Goal: Task Accomplishment & Management: Use online tool/utility

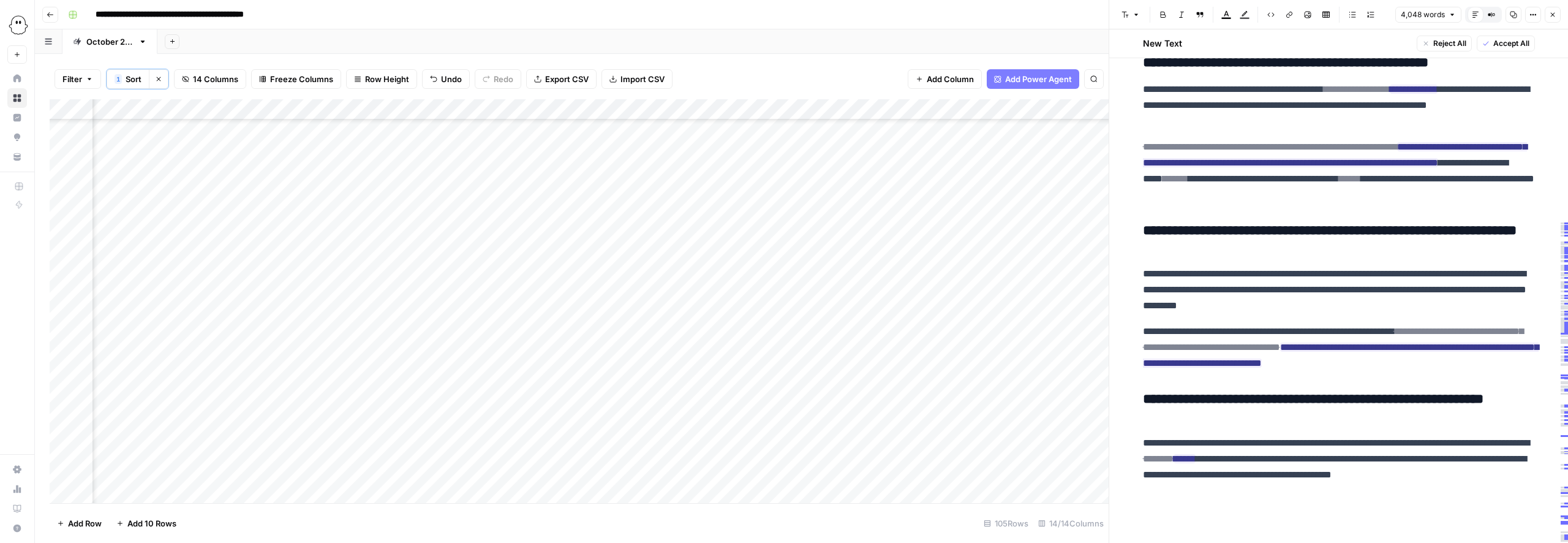
scroll to position [12124, 0]
click at [1494, 43] on span "Accept All" at bounding box center [1511, 43] width 36 height 11
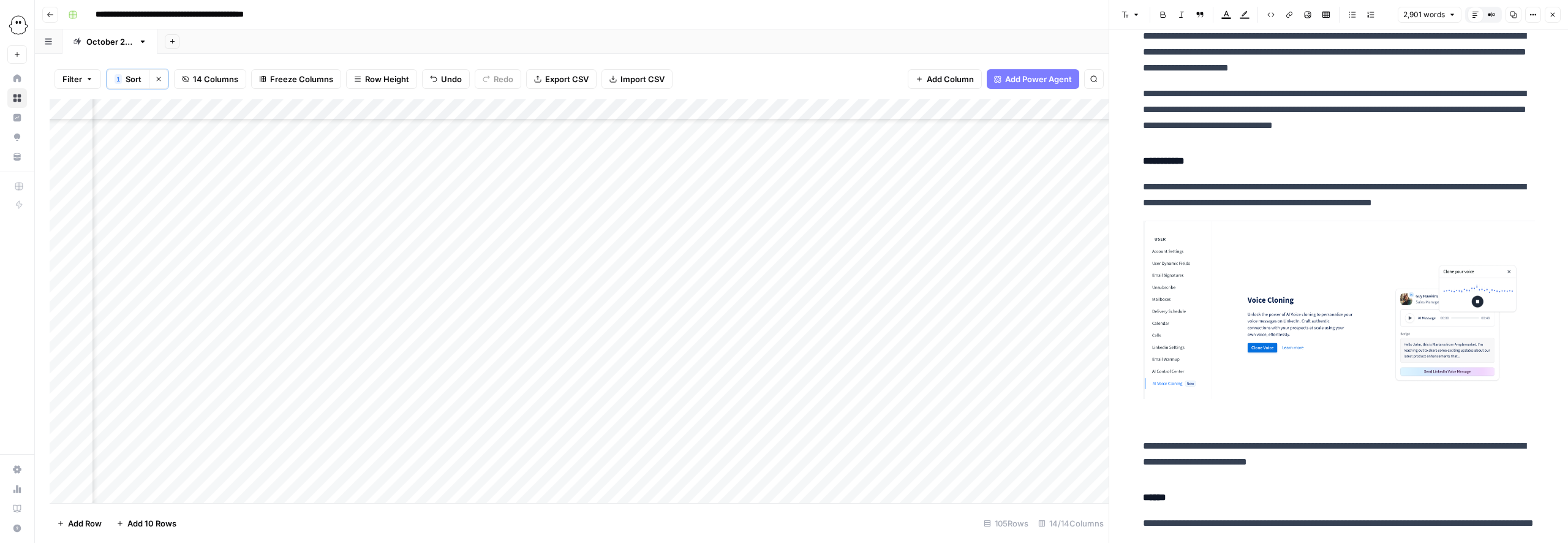
scroll to position [2653, 0]
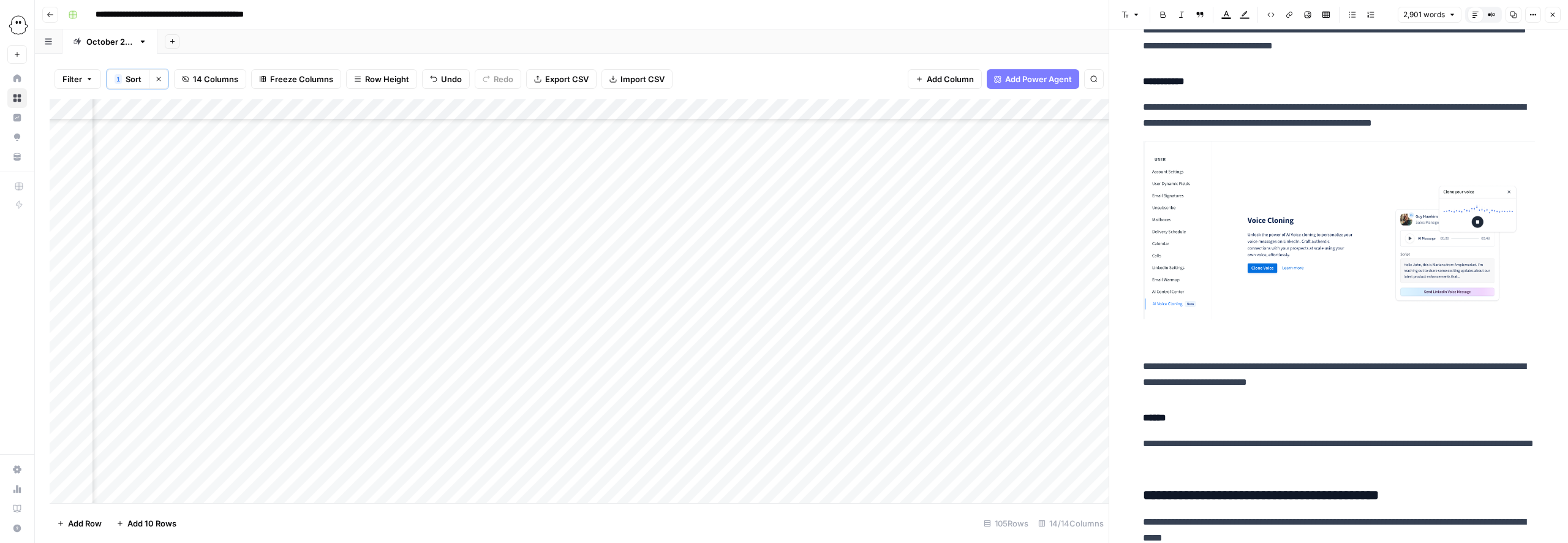
click at [1165, 349] on p at bounding box center [1339, 245] width 392 height 208
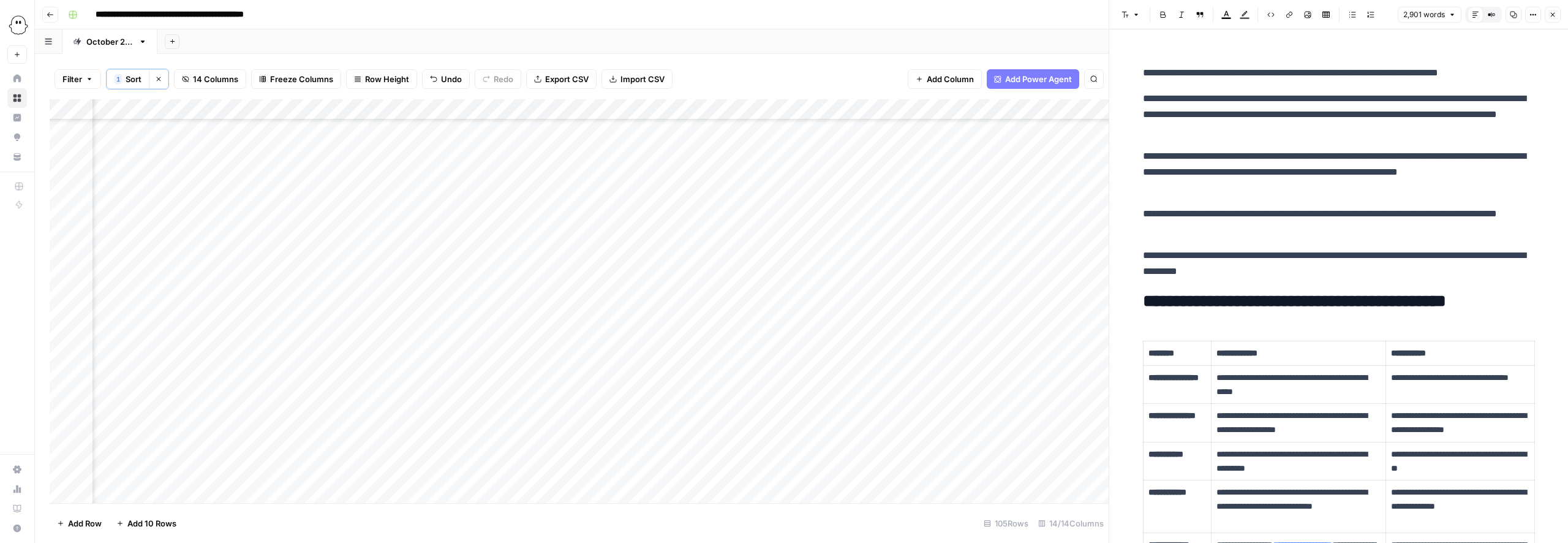
scroll to position [0, 0]
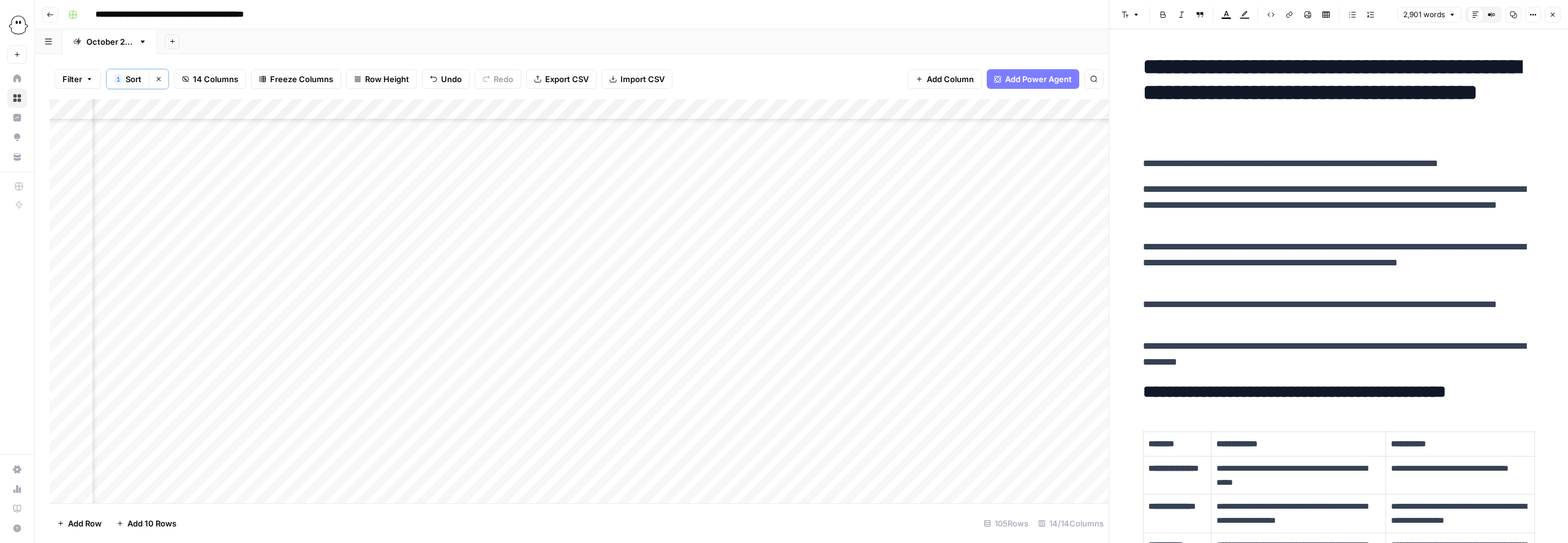
click at [1553, 13] on icon "button" at bounding box center [1553, 15] width 4 height 4
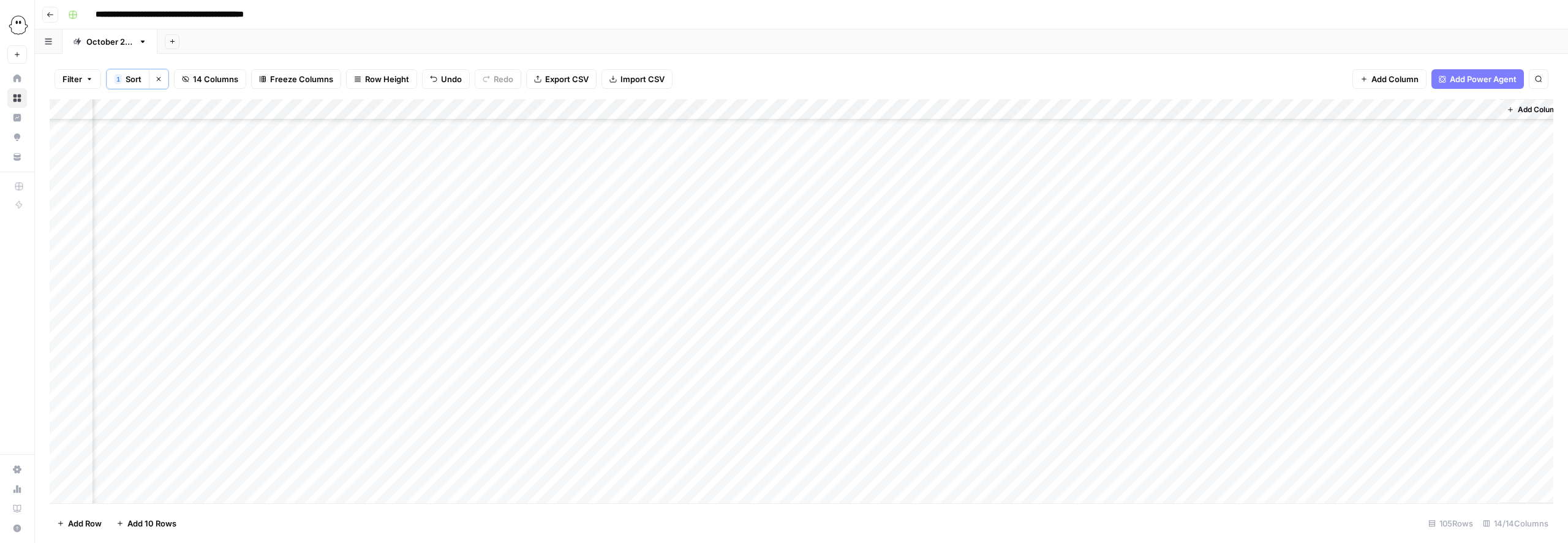
click at [942, 253] on div "Add Column" at bounding box center [801, 301] width 1503 height 404
click at [970, 253] on div "Add Column" at bounding box center [801, 301] width 1503 height 404
click at [962, 323] on button "Needs Links" at bounding box center [963, 321] width 56 height 15
click at [1202, 273] on div "Add Column" at bounding box center [801, 301] width 1503 height 404
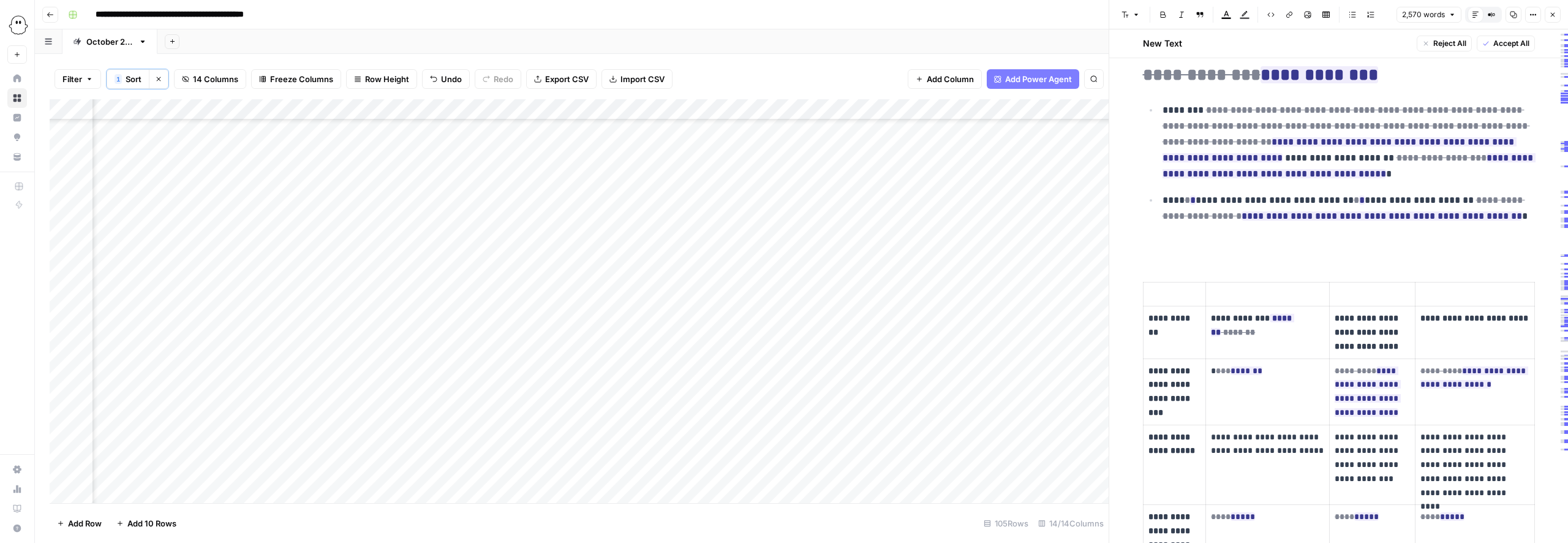
scroll to position [529, 0]
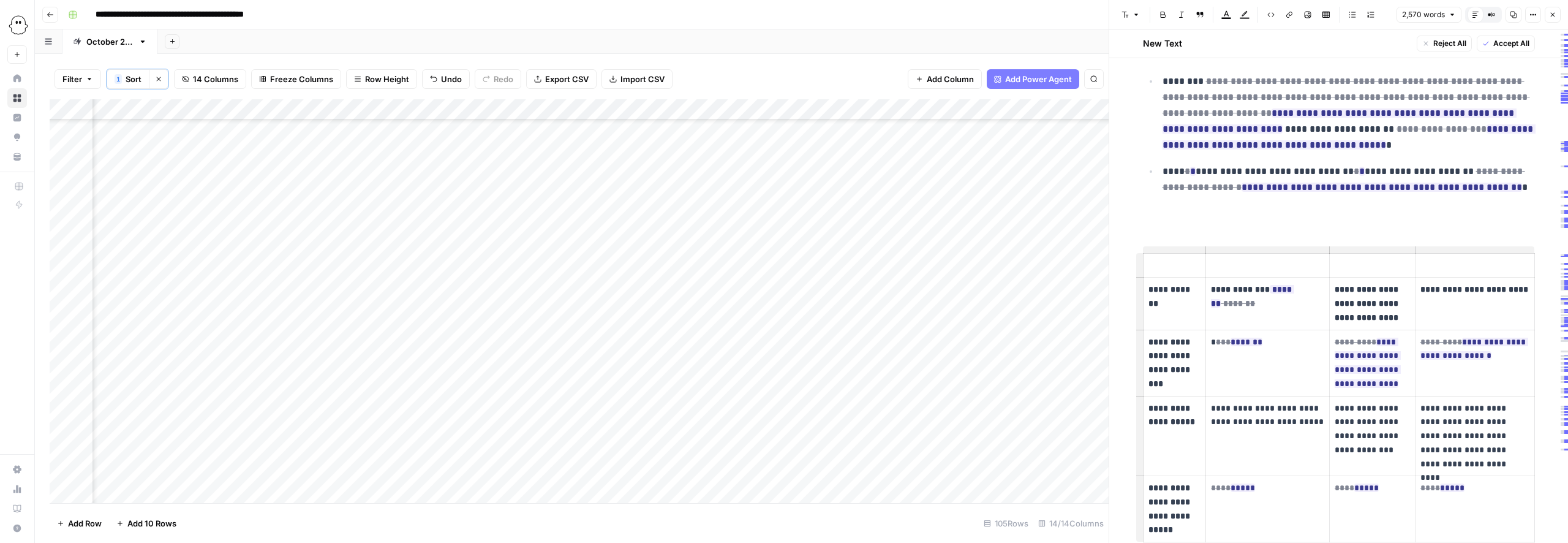
click at [1154, 220] on p at bounding box center [1339, 216] width 392 height 16
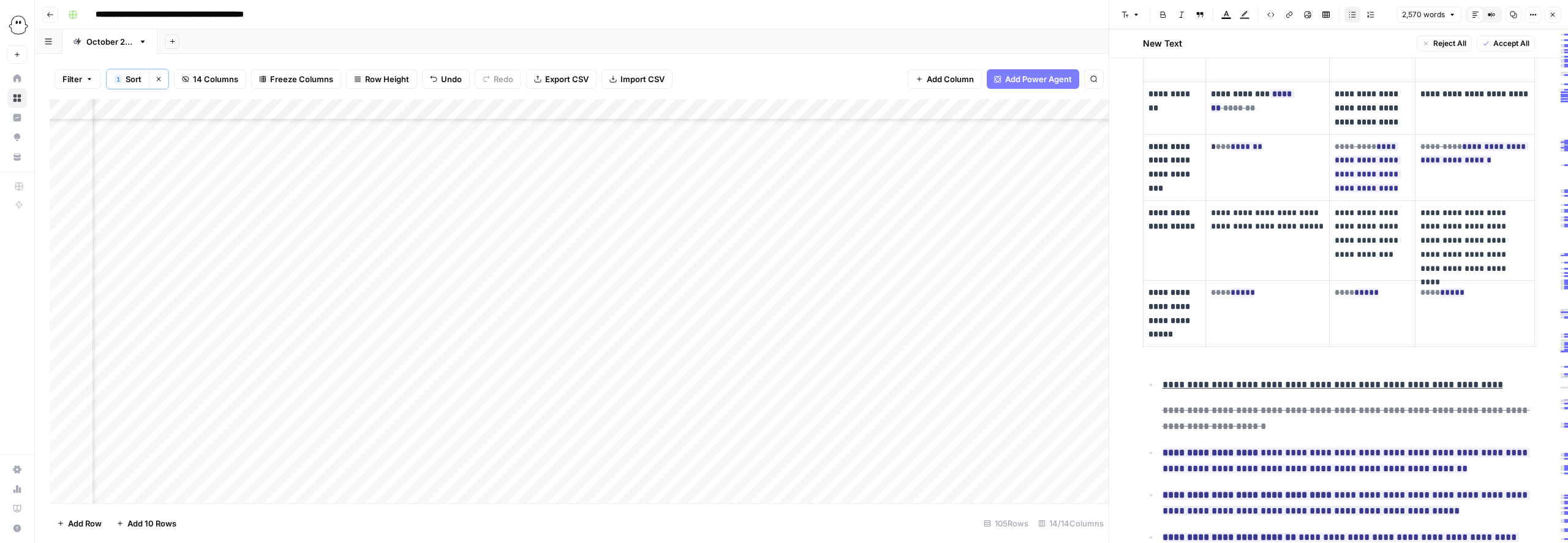
scroll to position [698, 0]
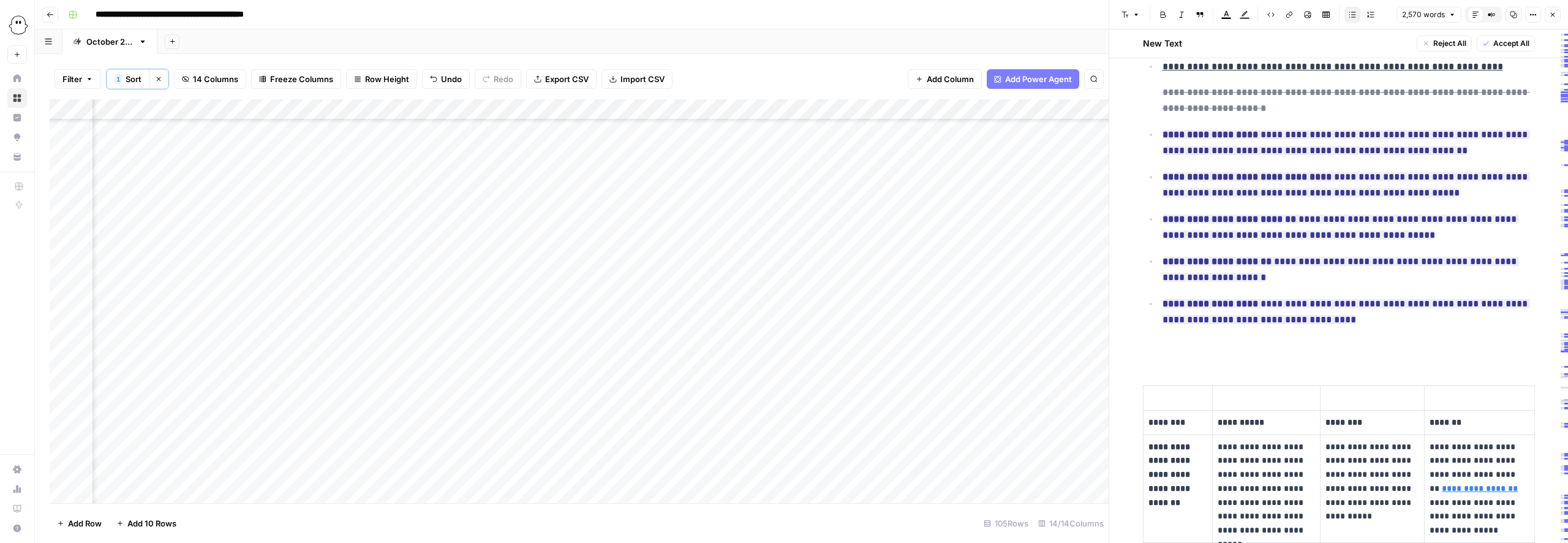
scroll to position [1040, 0]
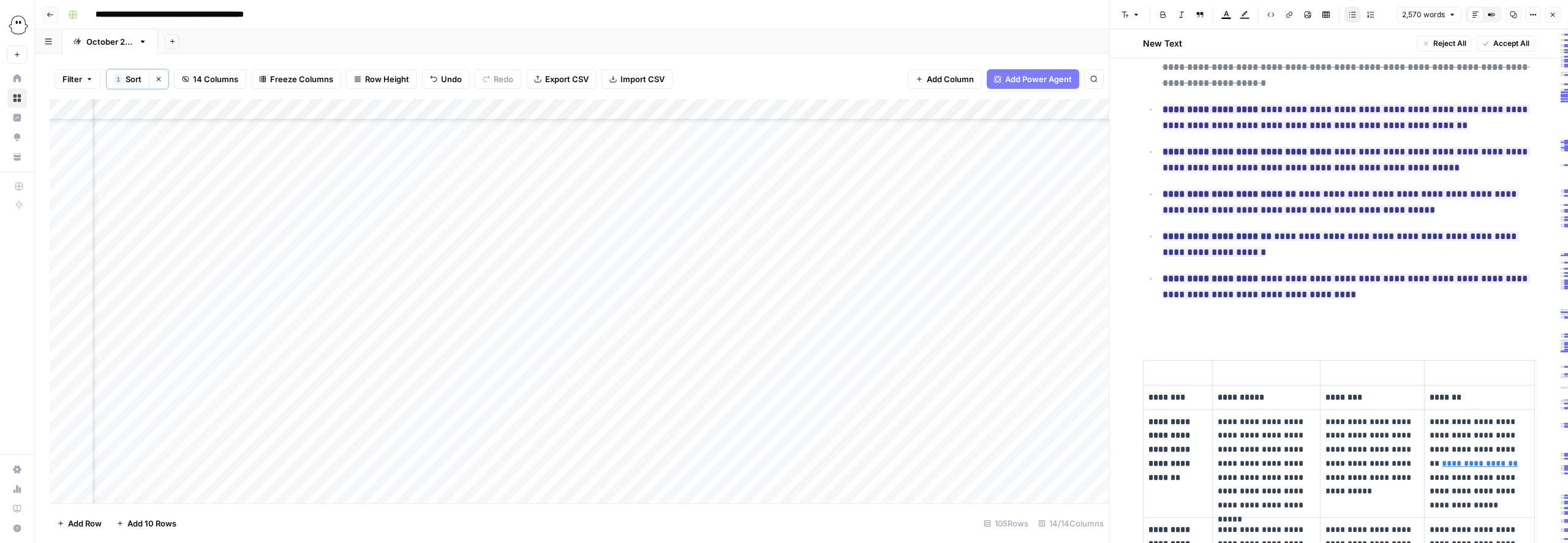
click at [1158, 331] on p at bounding box center [1339, 323] width 392 height 16
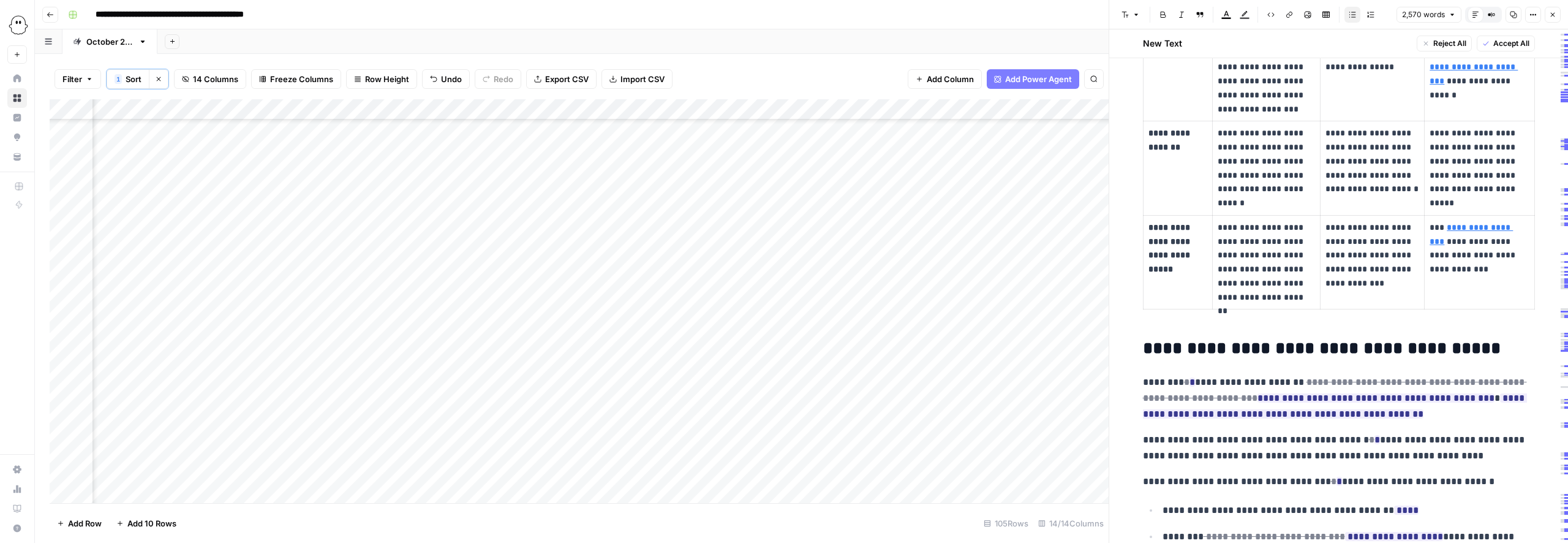
scroll to position [1626, 0]
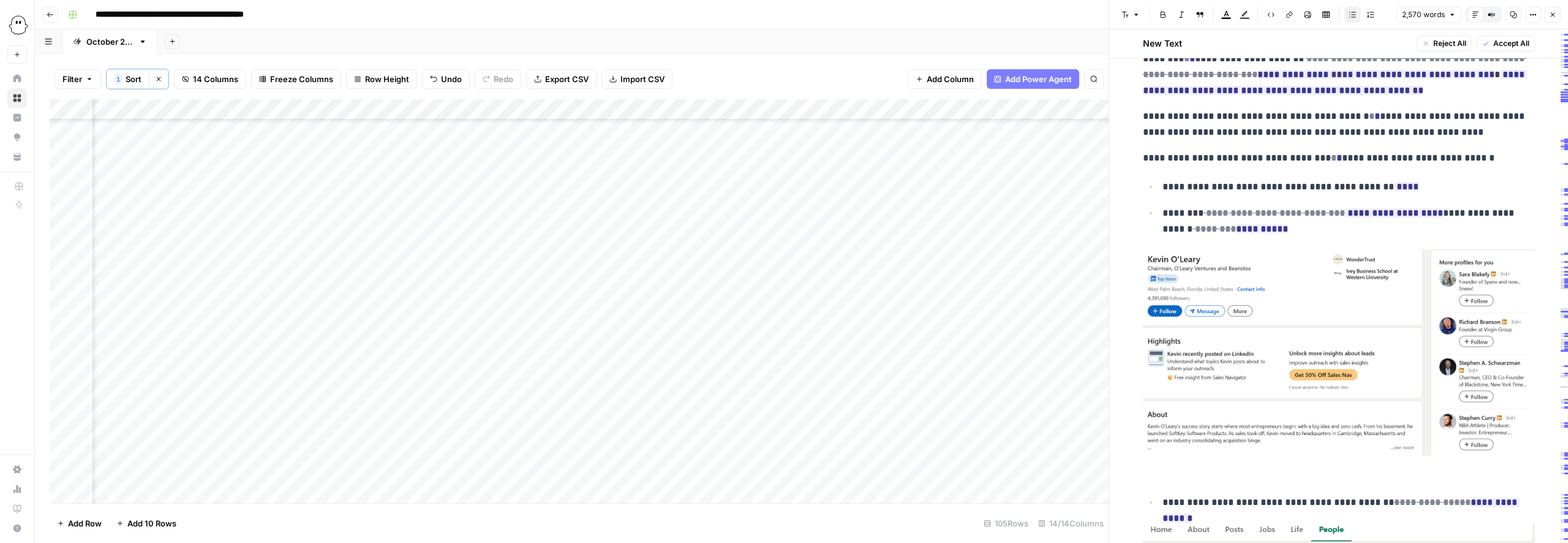
click at [1370, 340] on img at bounding box center [1339, 353] width 392 height 206
click at [1279, 341] on img at bounding box center [1339, 351] width 392 height 206
click at [1284, 308] on img at bounding box center [1339, 351] width 392 height 206
click at [1387, 329] on img at bounding box center [1339, 351] width 392 height 206
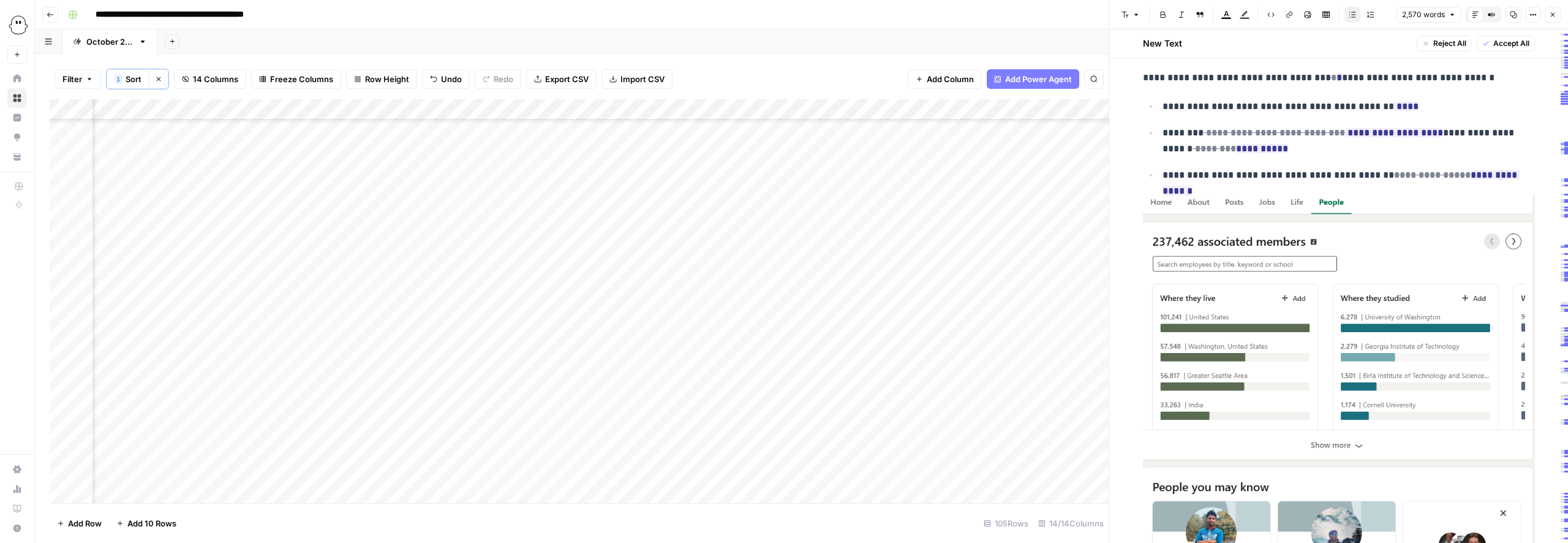
scroll to position [2050, 0]
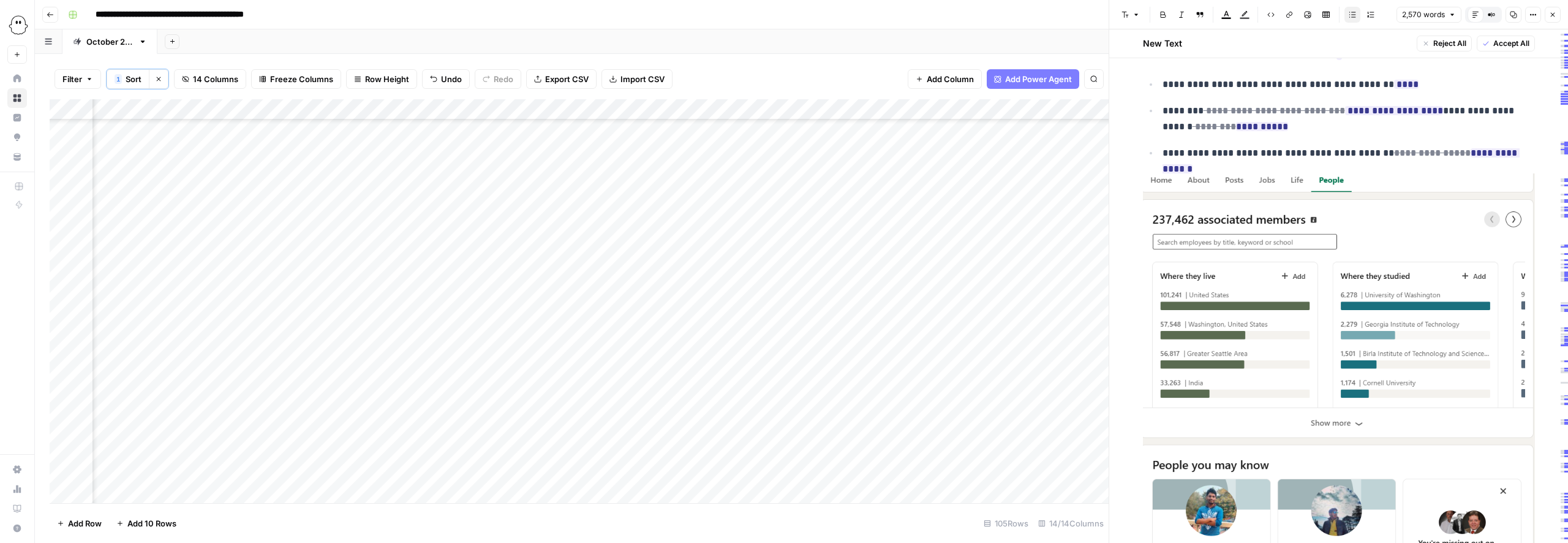
drag, startPoint x: 1407, startPoint y: 337, endPoint x: 1386, endPoint y: 330, distance: 22.1
click at [1407, 337] on img at bounding box center [1339, 369] width 392 height 392
click at [1368, 326] on img at bounding box center [1339, 369] width 392 height 392
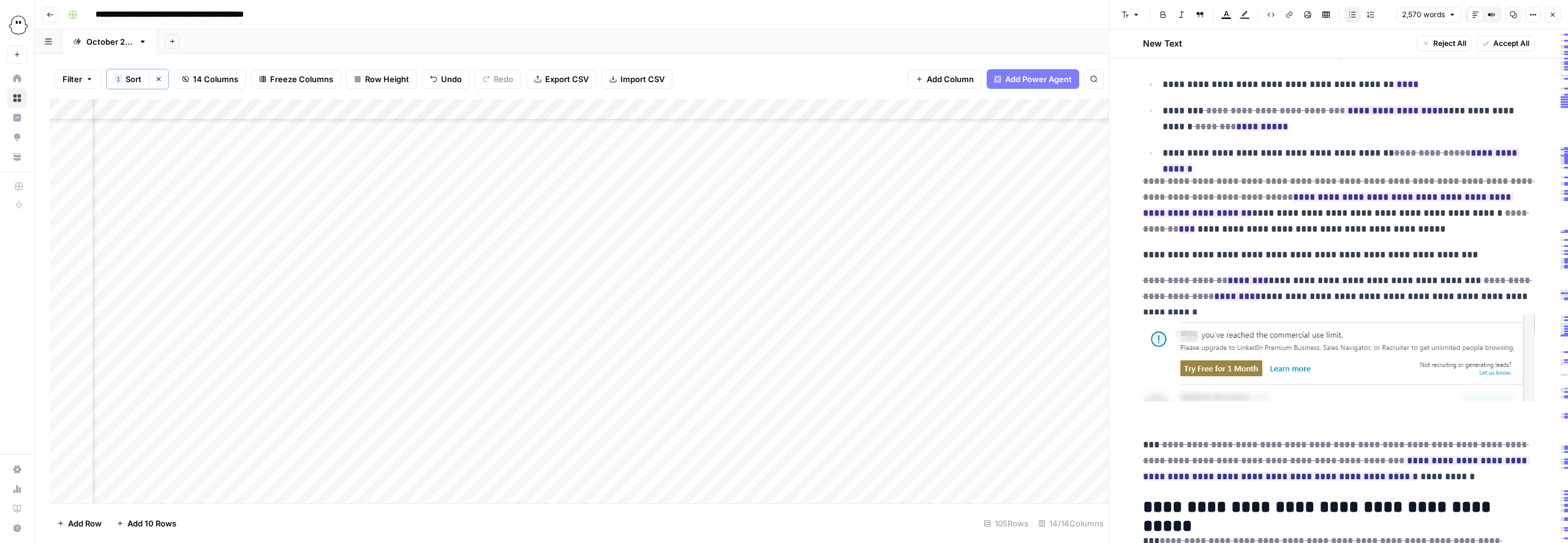
click at [1315, 384] on img at bounding box center [1339, 358] width 392 height 87
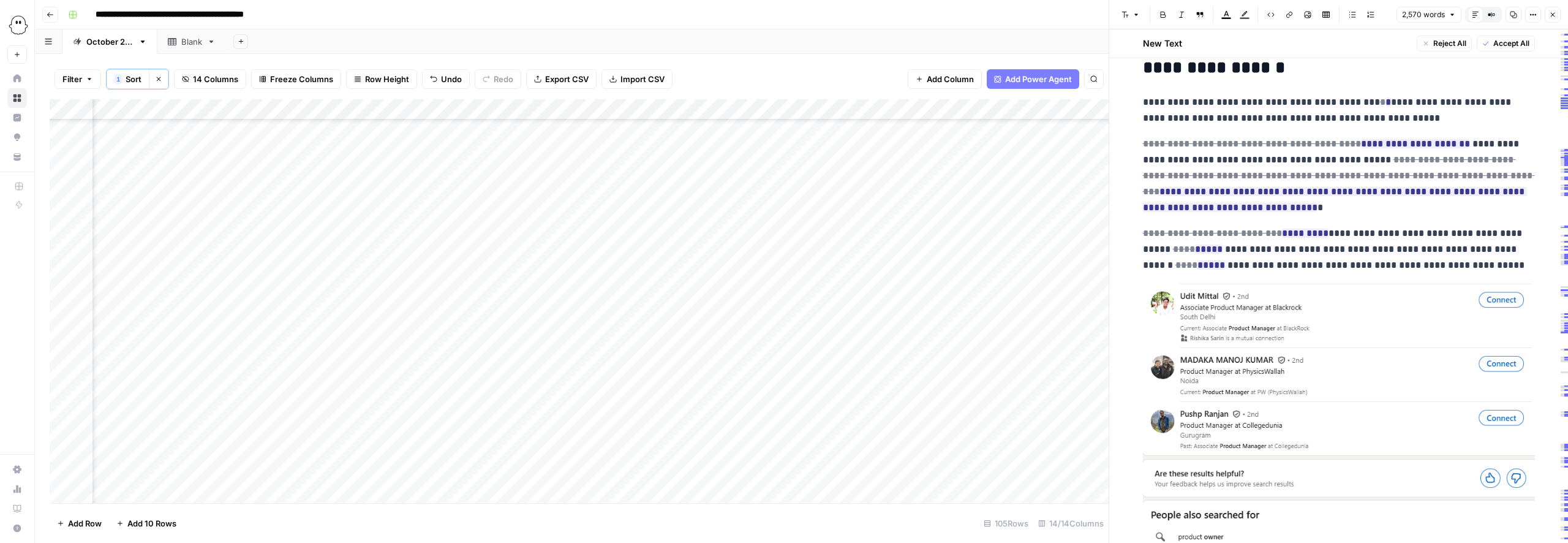
scroll to position [2517, 0]
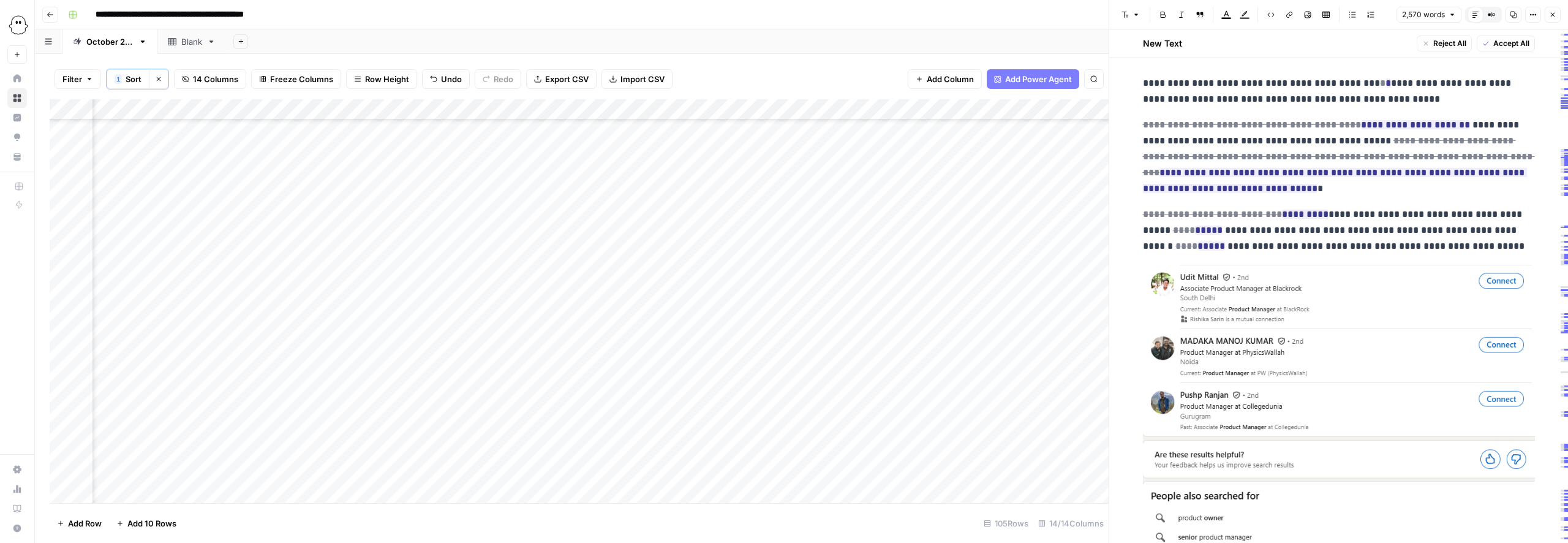
click at [1238, 358] on img at bounding box center [1339, 462] width 392 height 396
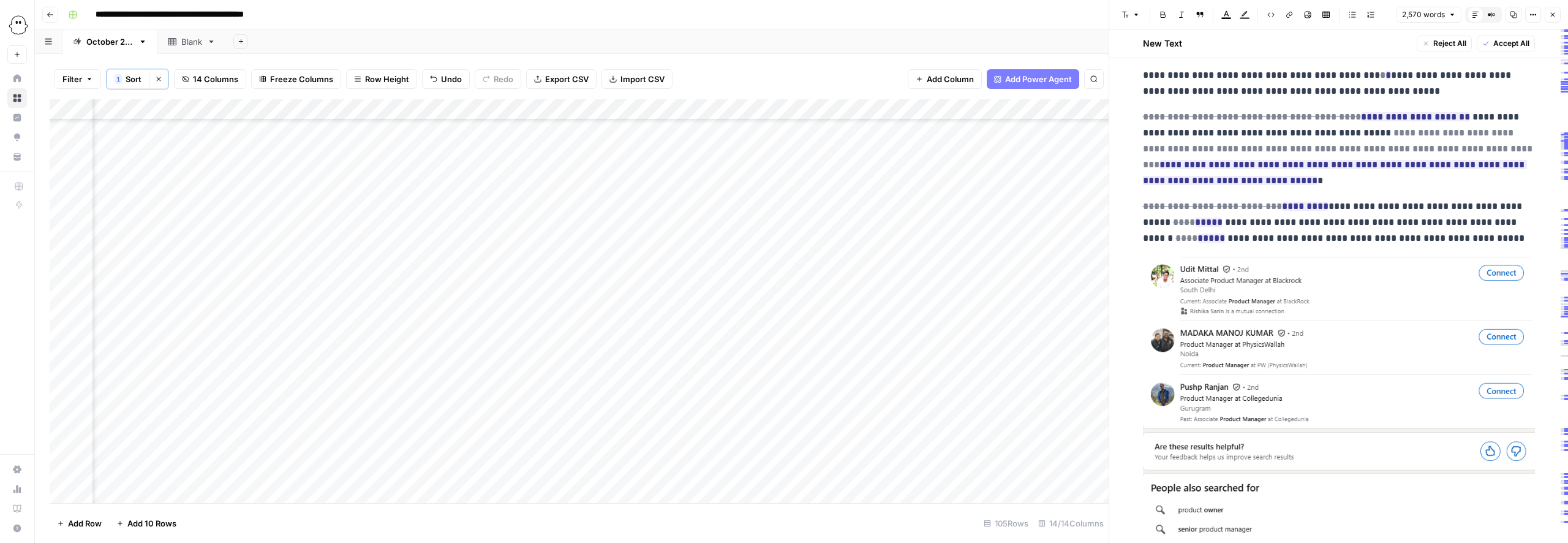
scroll to position [2525, 0]
click at [1238, 358] on img at bounding box center [1339, 453] width 392 height 396
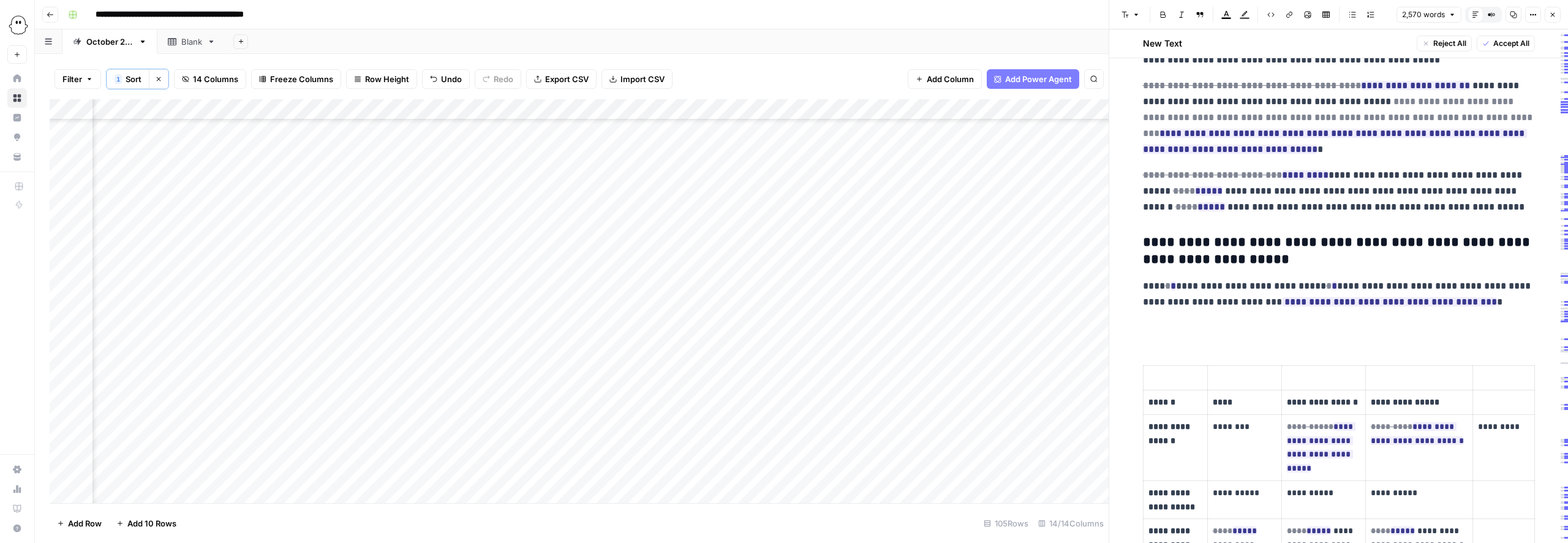
scroll to position [2562, 0]
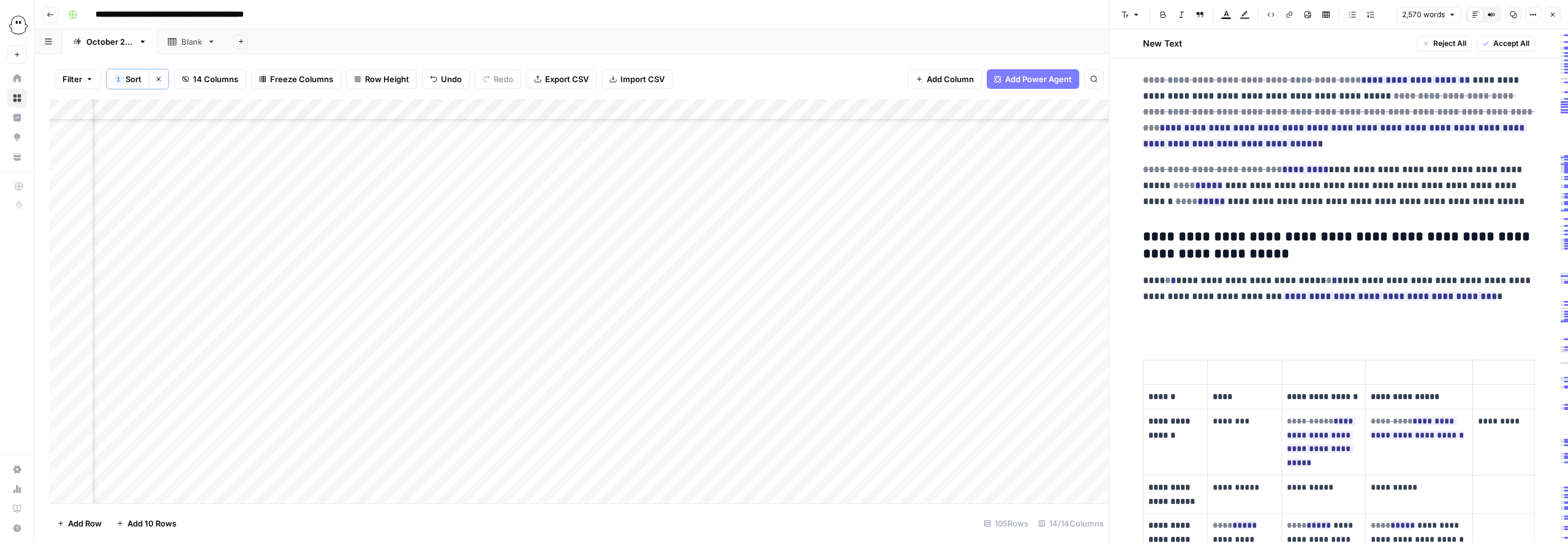
click at [1177, 330] on p at bounding box center [1339, 322] width 392 height 16
click at [1150, 329] on p at bounding box center [1339, 321] width 392 height 16
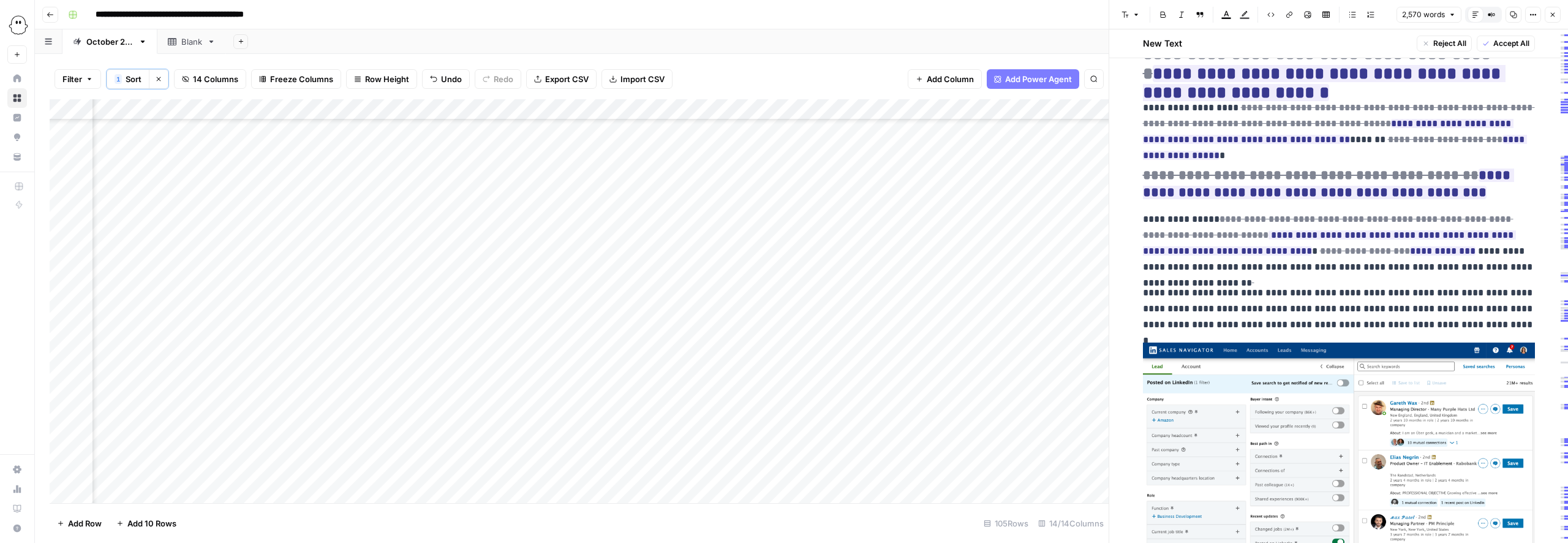
scroll to position [3187, 0]
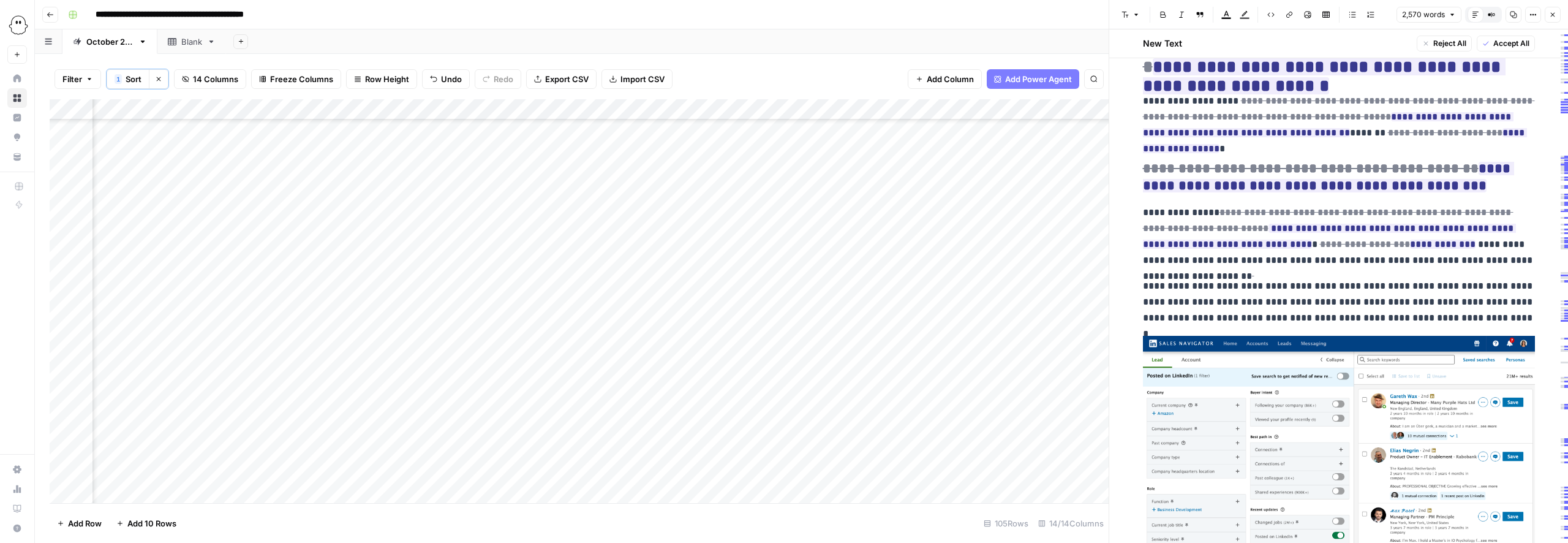
click at [1259, 427] on img at bounding box center [1339, 468] width 392 height 265
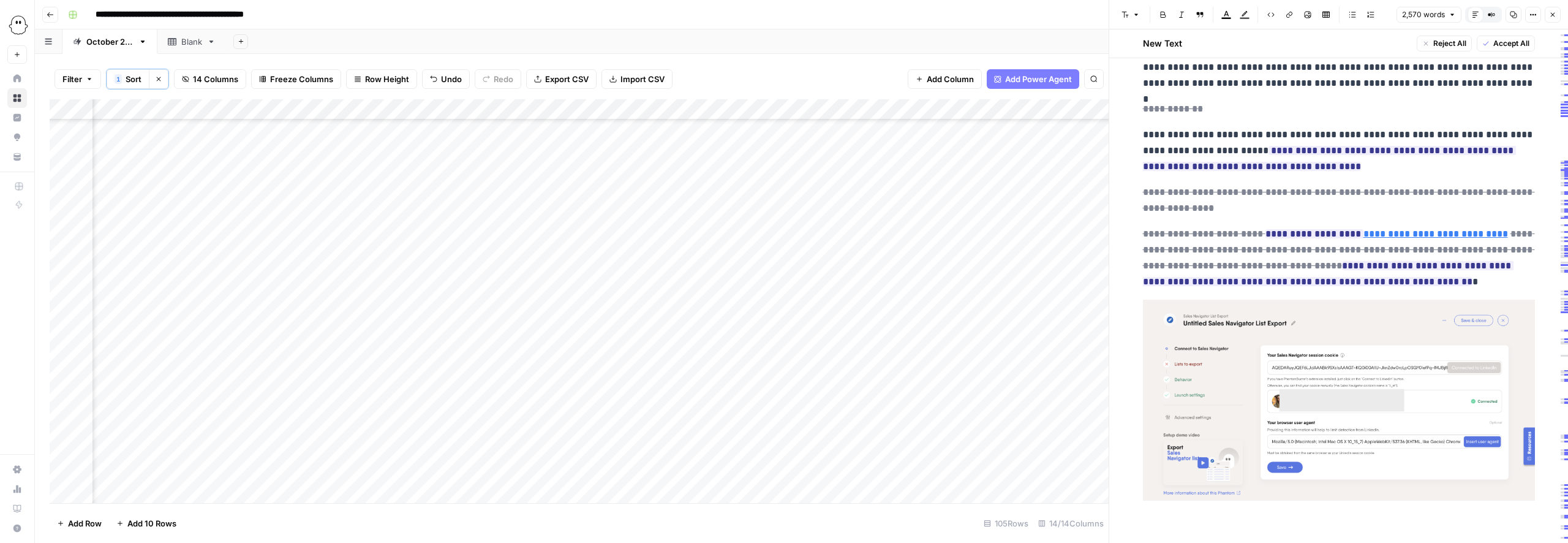
scroll to position [3423, 0]
click at [1233, 420] on img at bounding box center [1339, 399] width 392 height 202
click at [1204, 402] on img at bounding box center [1339, 399] width 392 height 202
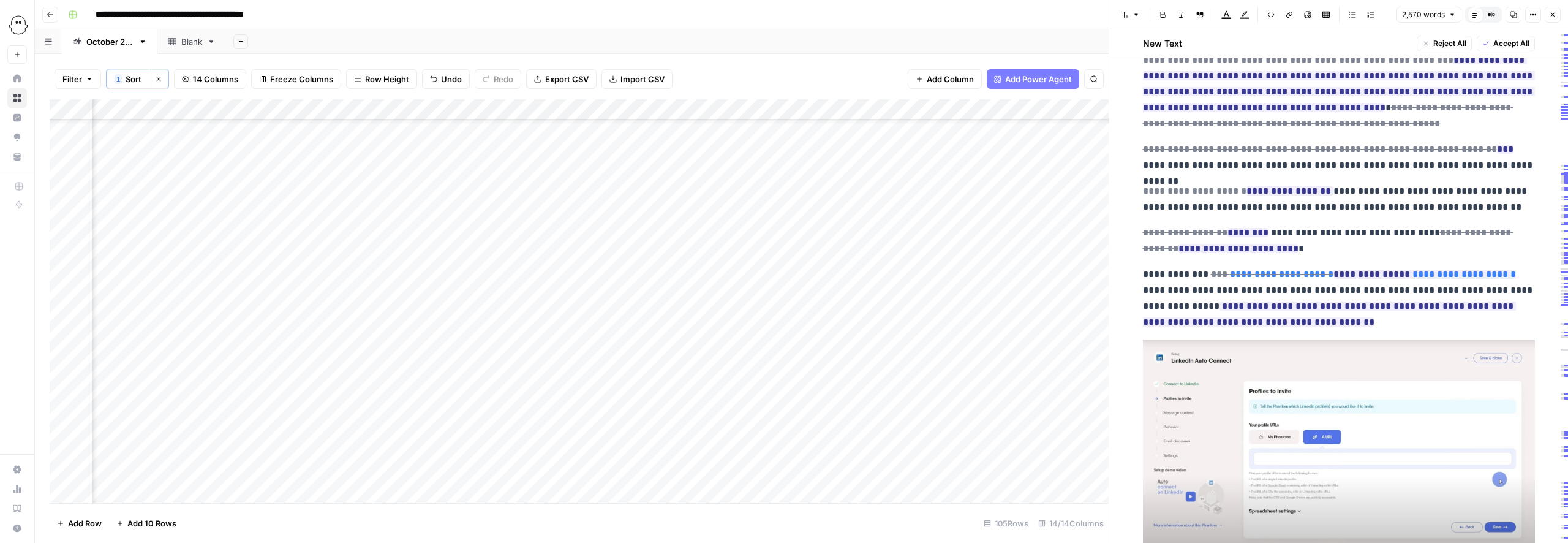
scroll to position [3756, 0]
click at [1361, 444] on img at bounding box center [1339, 441] width 392 height 204
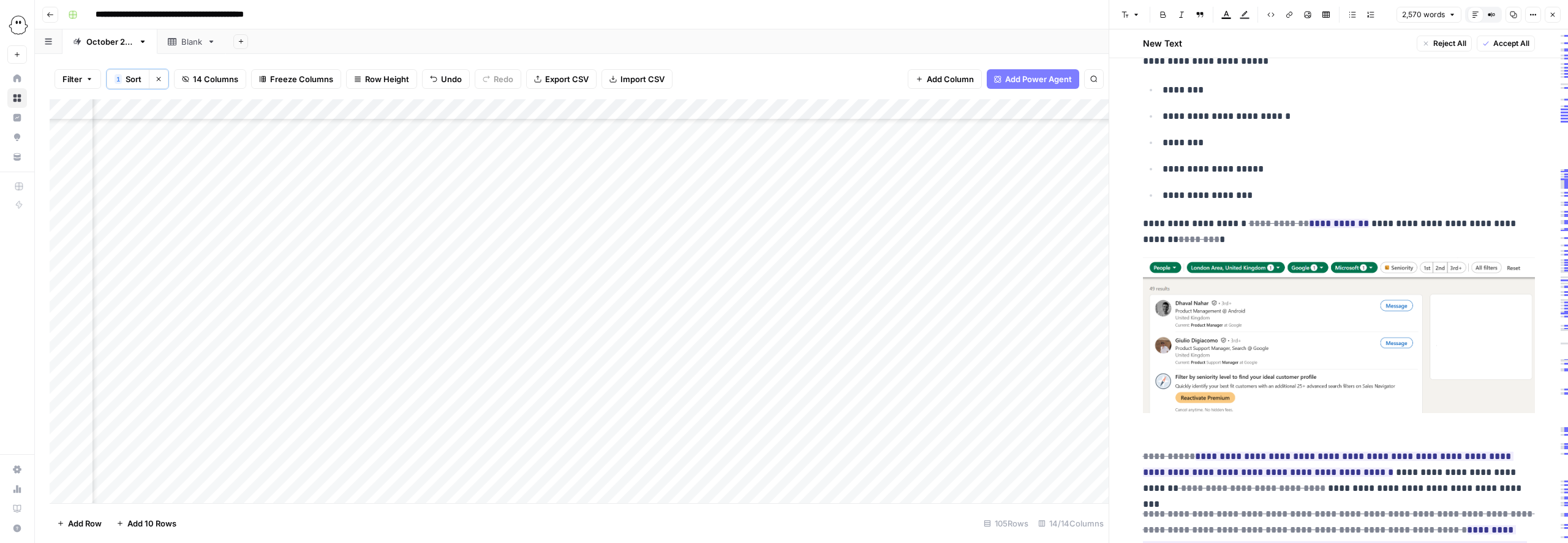
scroll to position [4306, 0]
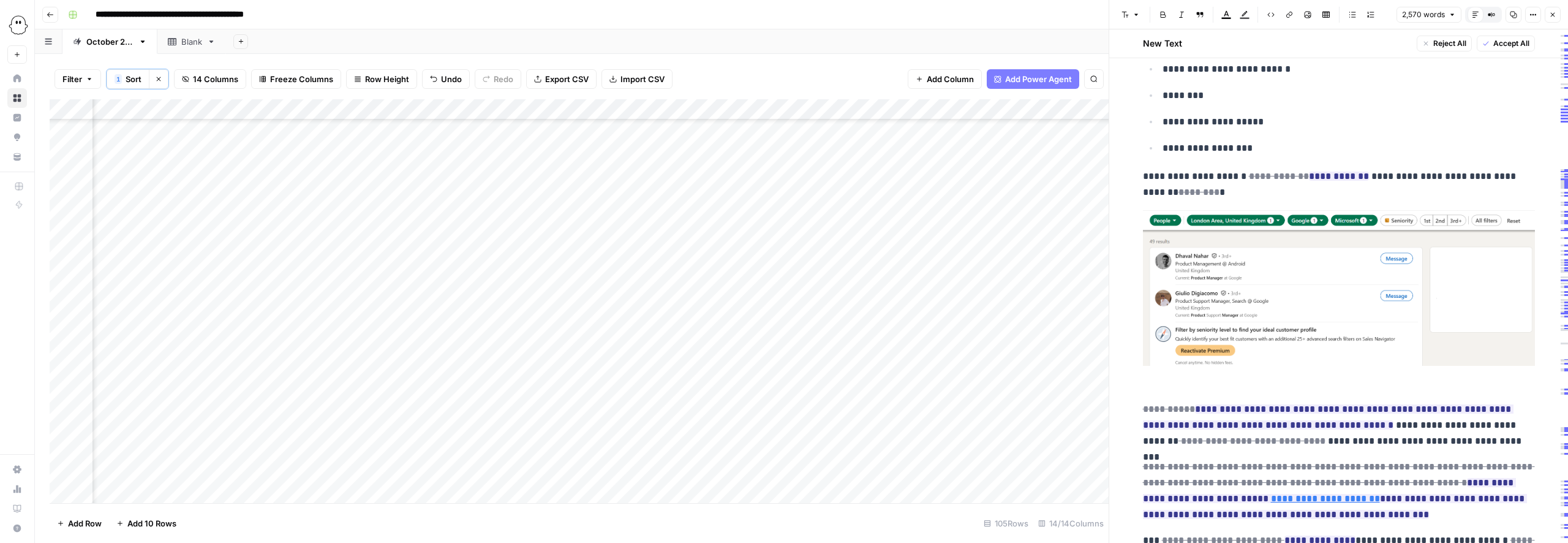
click at [1305, 313] on img at bounding box center [1339, 288] width 392 height 155
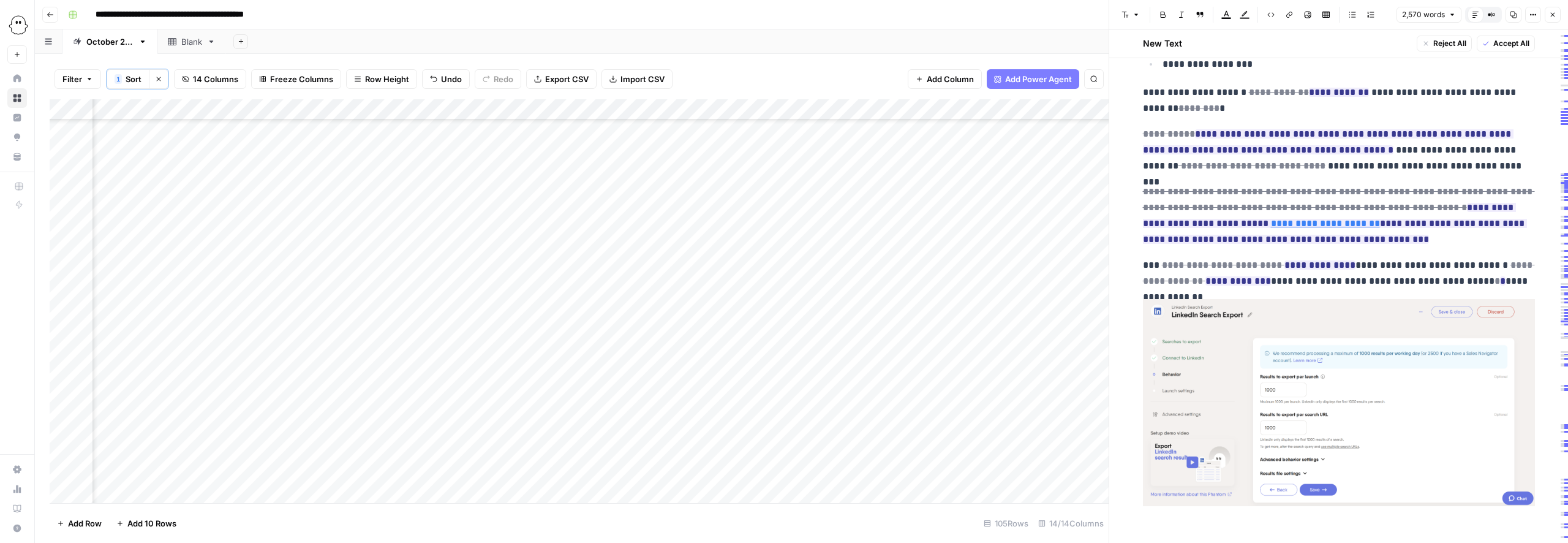
scroll to position [4410, 0]
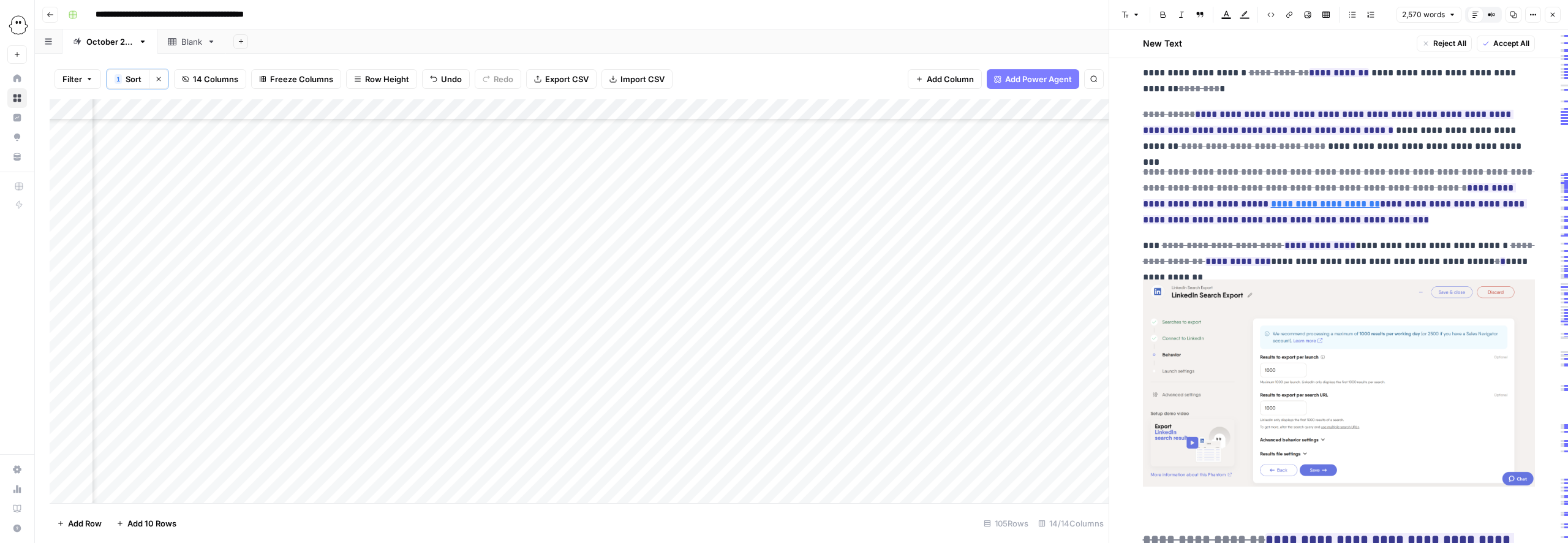
click at [1376, 393] on img at bounding box center [1339, 382] width 392 height 207
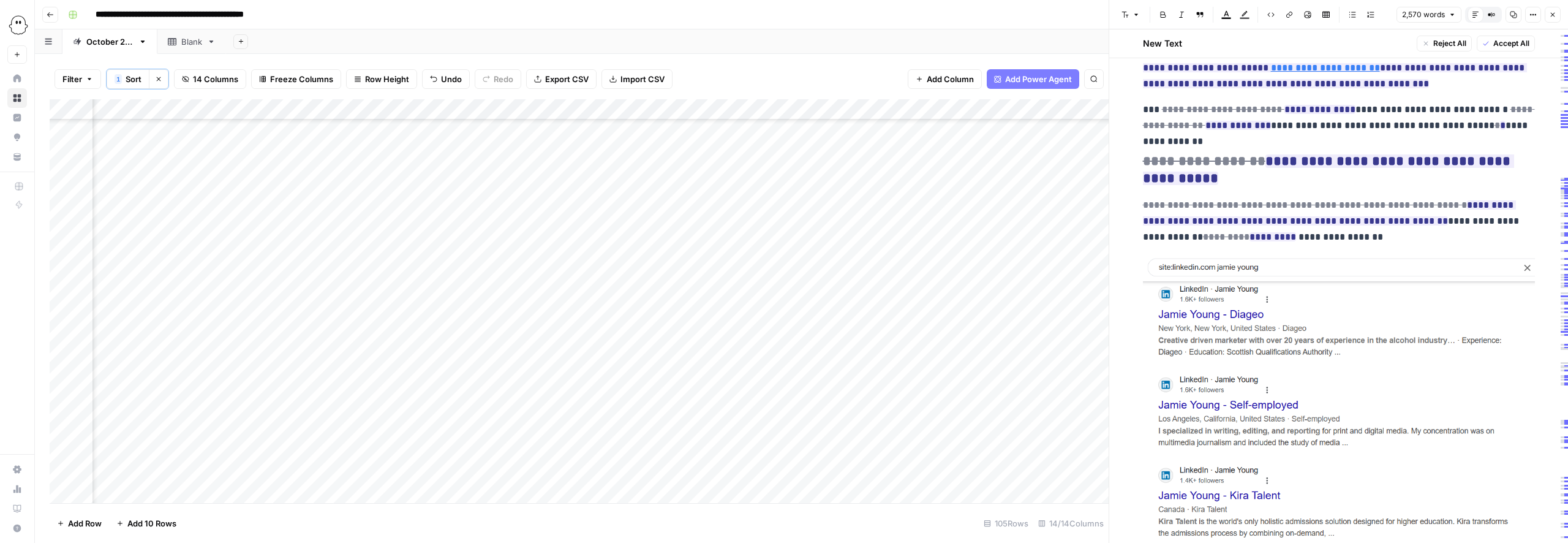
scroll to position [4546, 0]
click at [1339, 368] on img at bounding box center [1339, 443] width 392 height 376
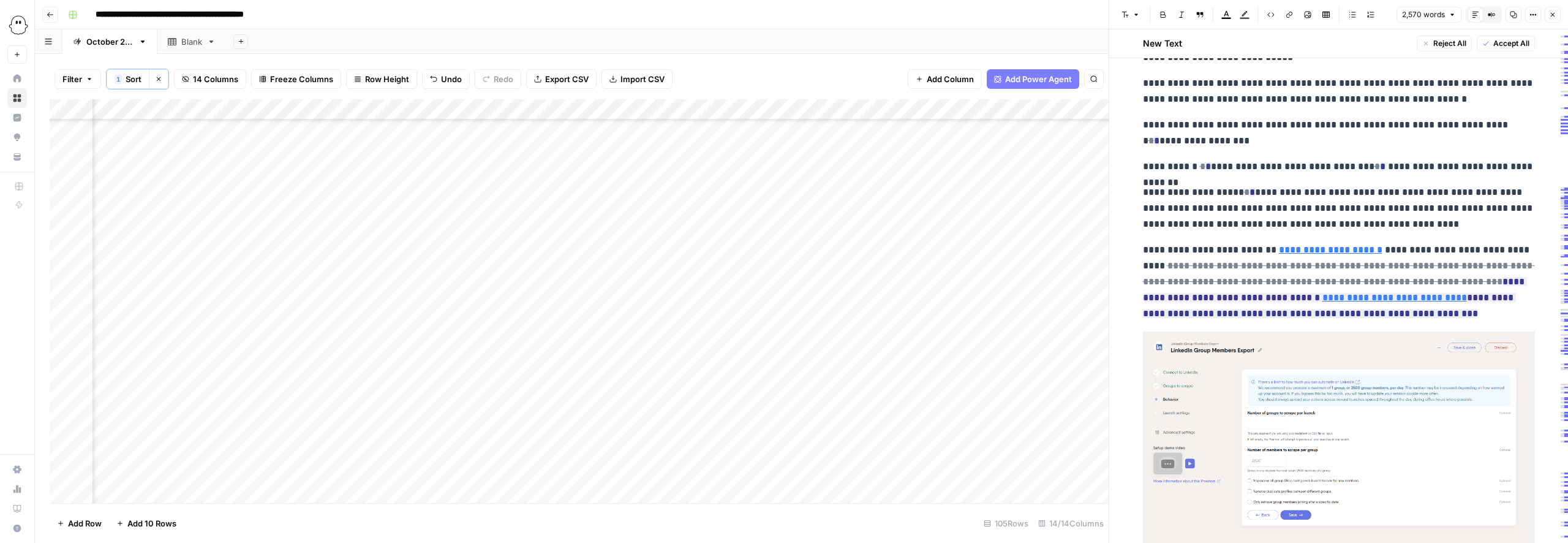
scroll to position [4938, 0]
click at [1281, 418] on img at bounding box center [1339, 438] width 392 height 218
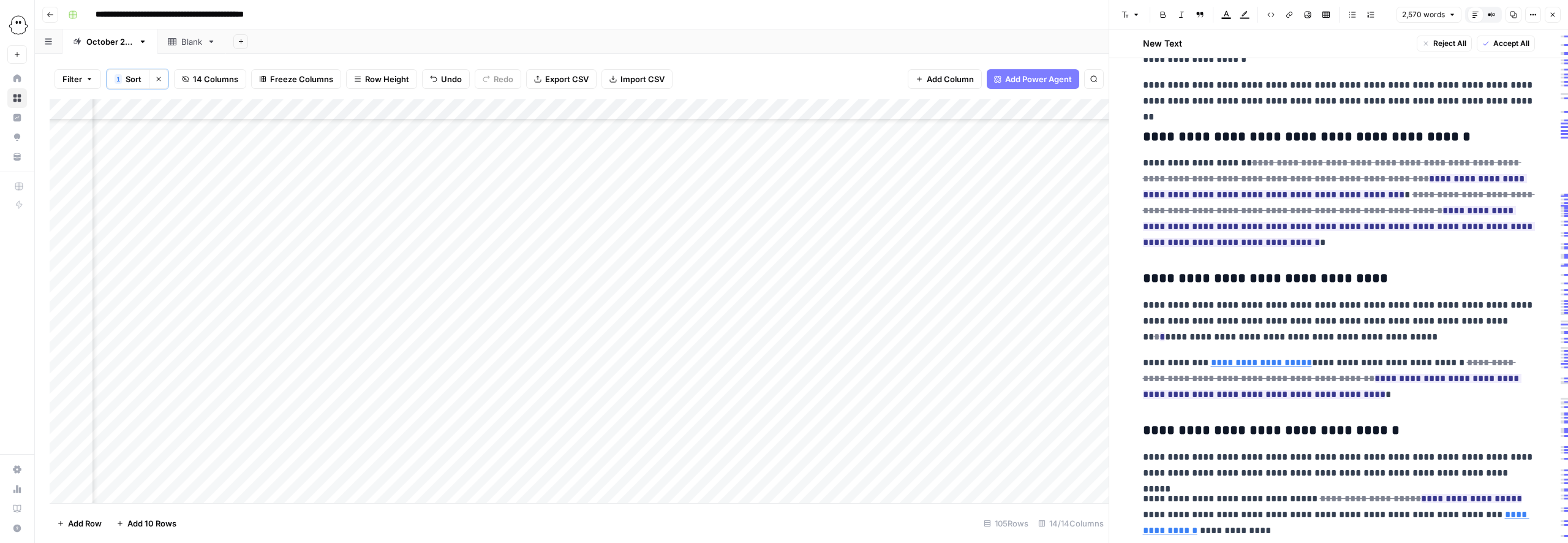
scroll to position [5674, 0]
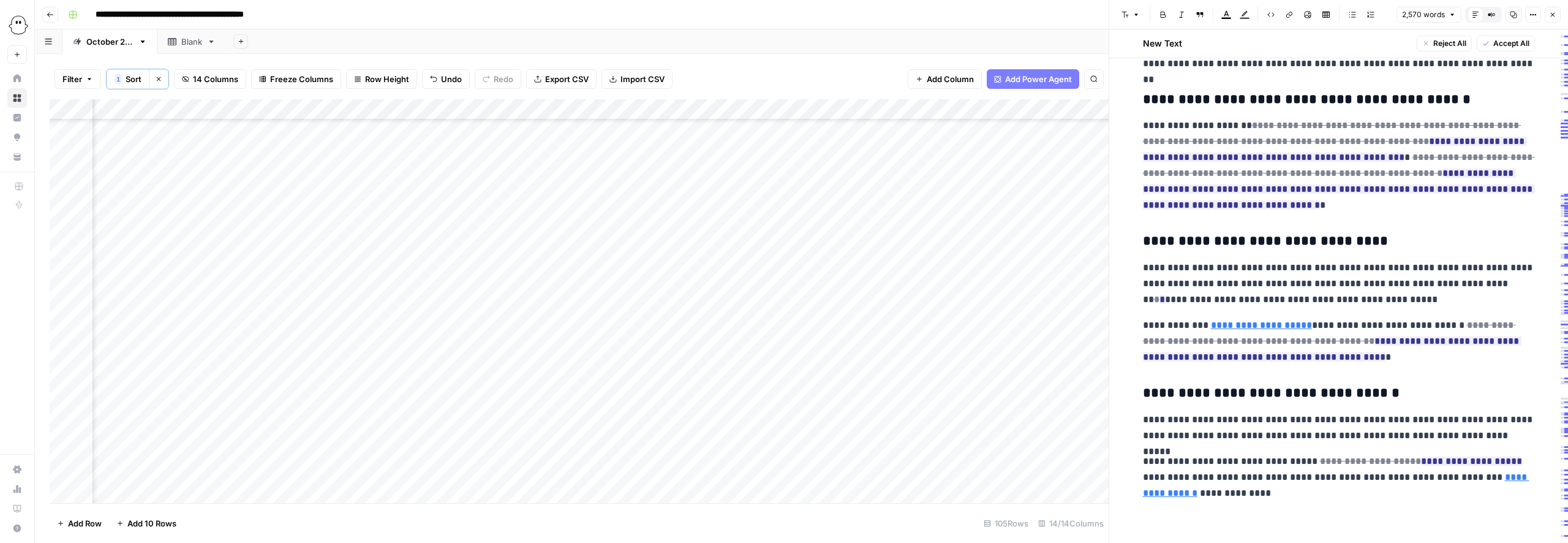
click at [1499, 44] on span "Accept All" at bounding box center [1511, 43] width 36 height 11
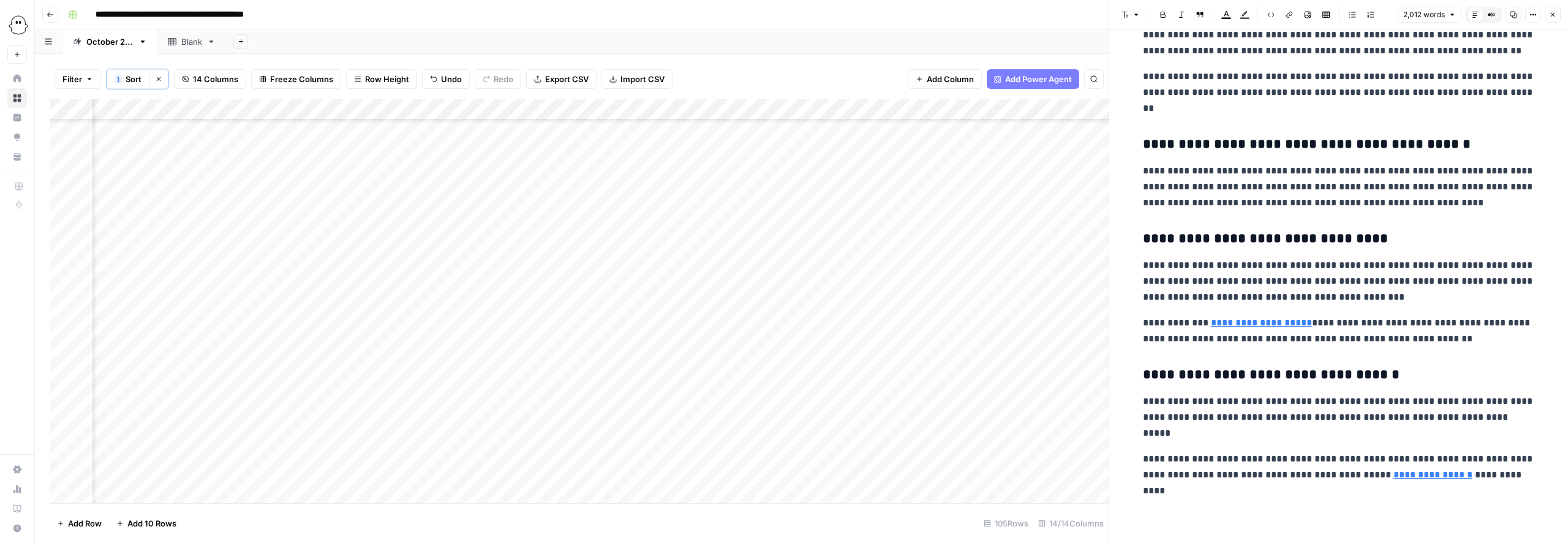
scroll to position [4407, 0]
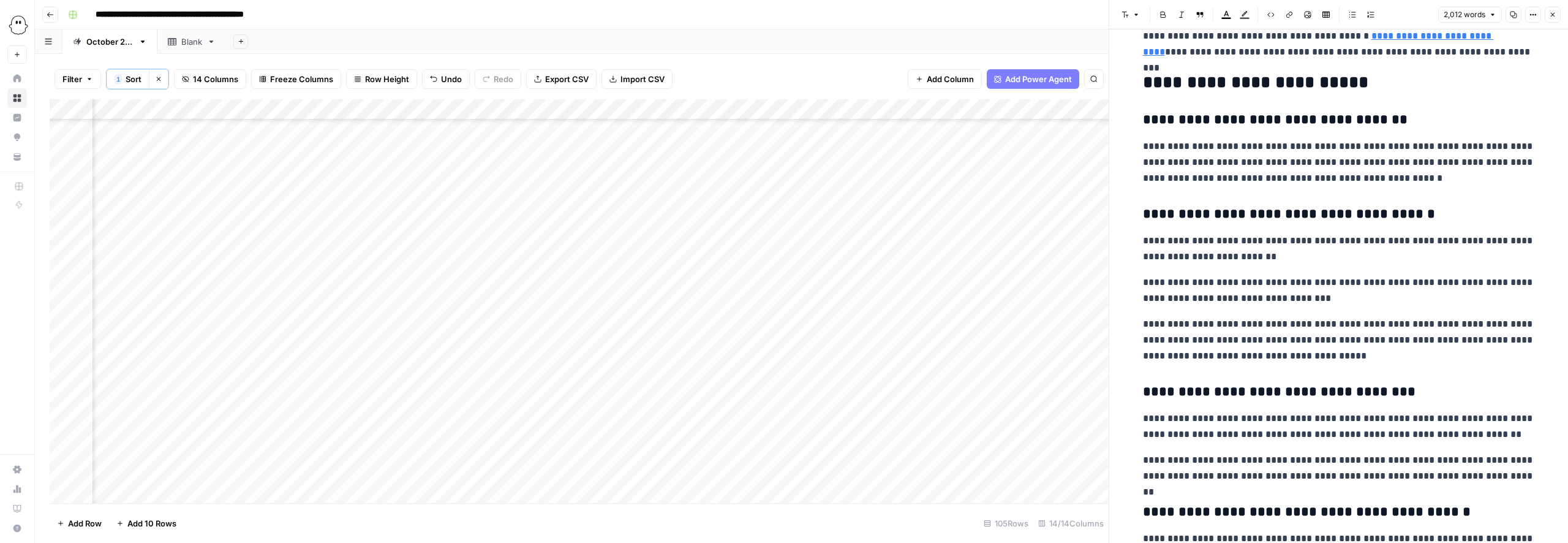
click at [1552, 13] on icon "button" at bounding box center [1552, 15] width 7 height 7
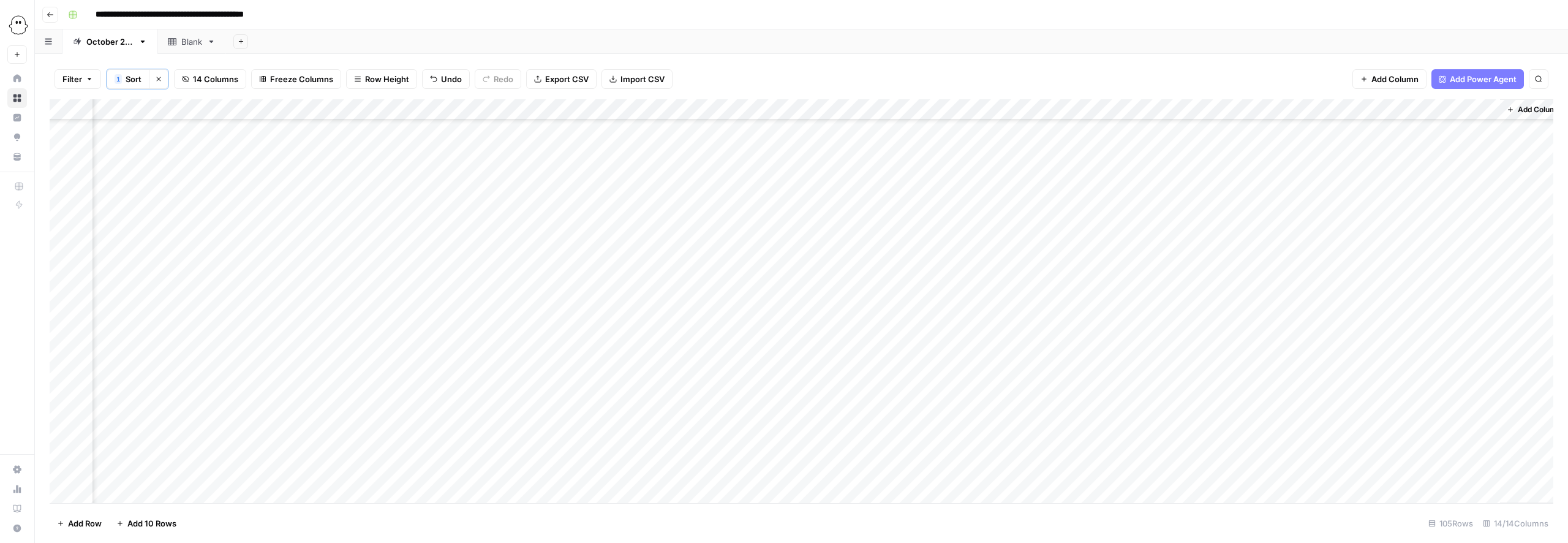
click at [958, 273] on div "Add Column" at bounding box center [801, 301] width 1503 height 404
click at [940, 276] on div "Add Column" at bounding box center [801, 301] width 1503 height 404
click at [983, 345] on button "Needs Links" at bounding box center [963, 343] width 56 height 15
click at [1202, 294] on div "Add Column" at bounding box center [801, 301] width 1503 height 404
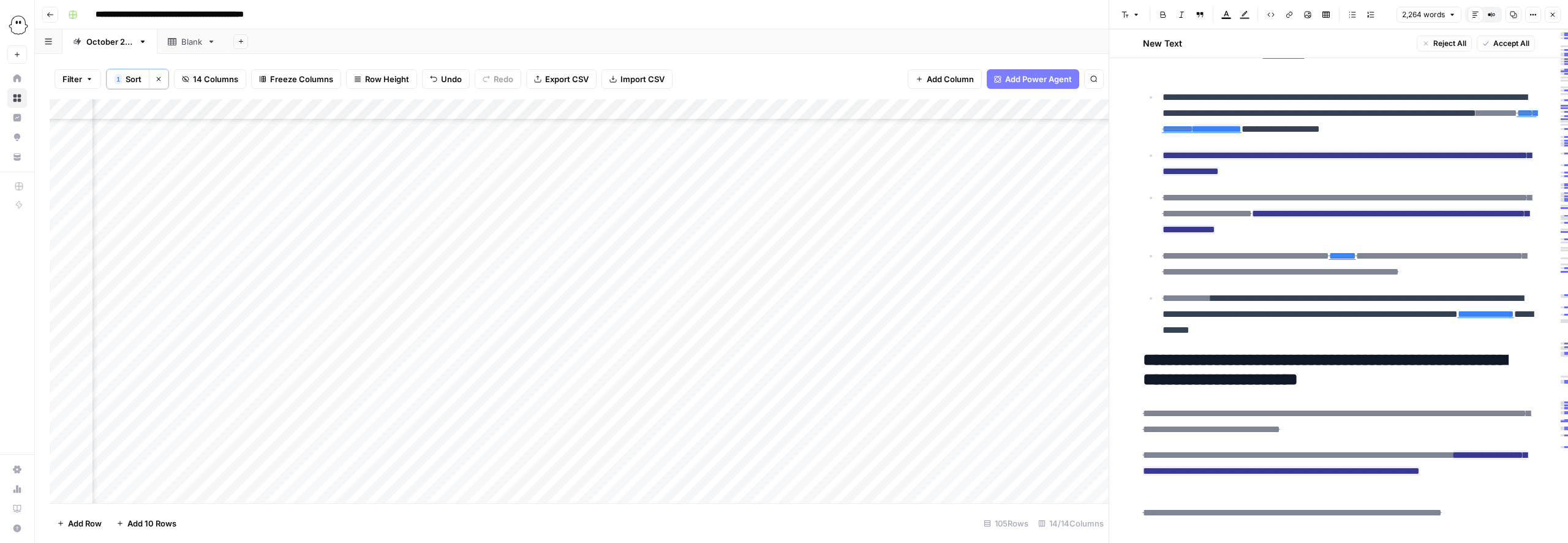
scroll to position [536, 0]
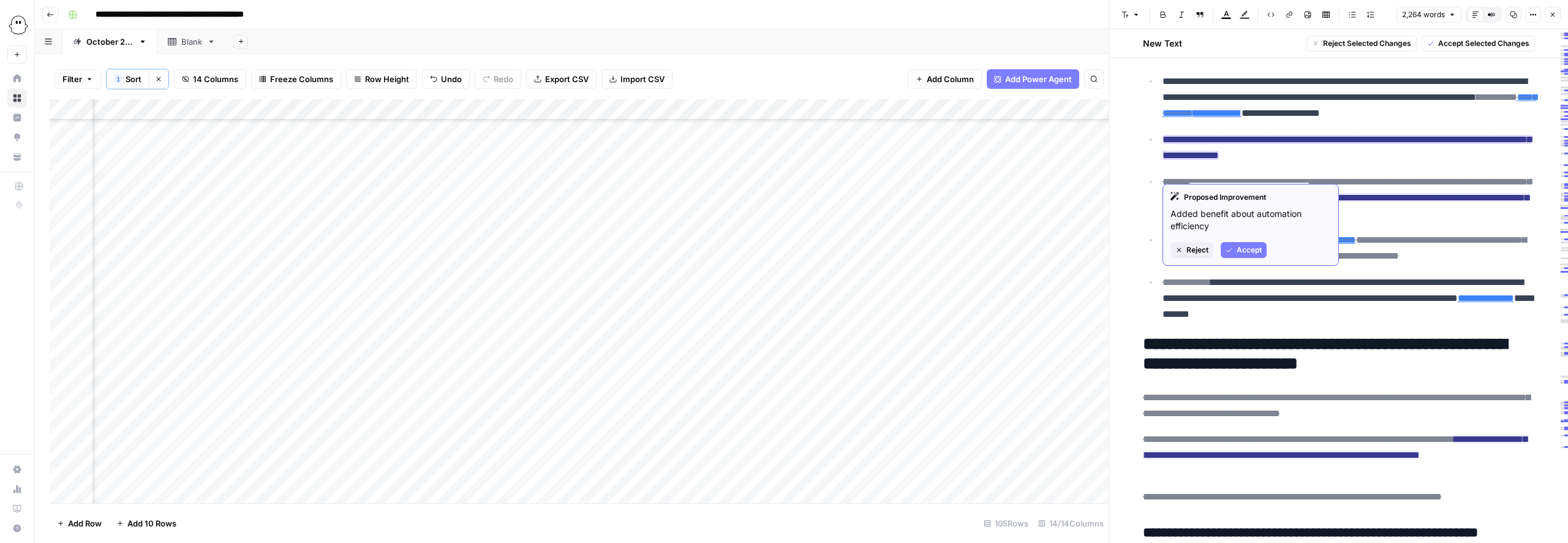
drag, startPoint x: 1452, startPoint y: 159, endPoint x: 1187, endPoint y: 176, distance: 265.5
click at [1187, 160] on ins "**********" at bounding box center [1347, 147] width 369 height 25
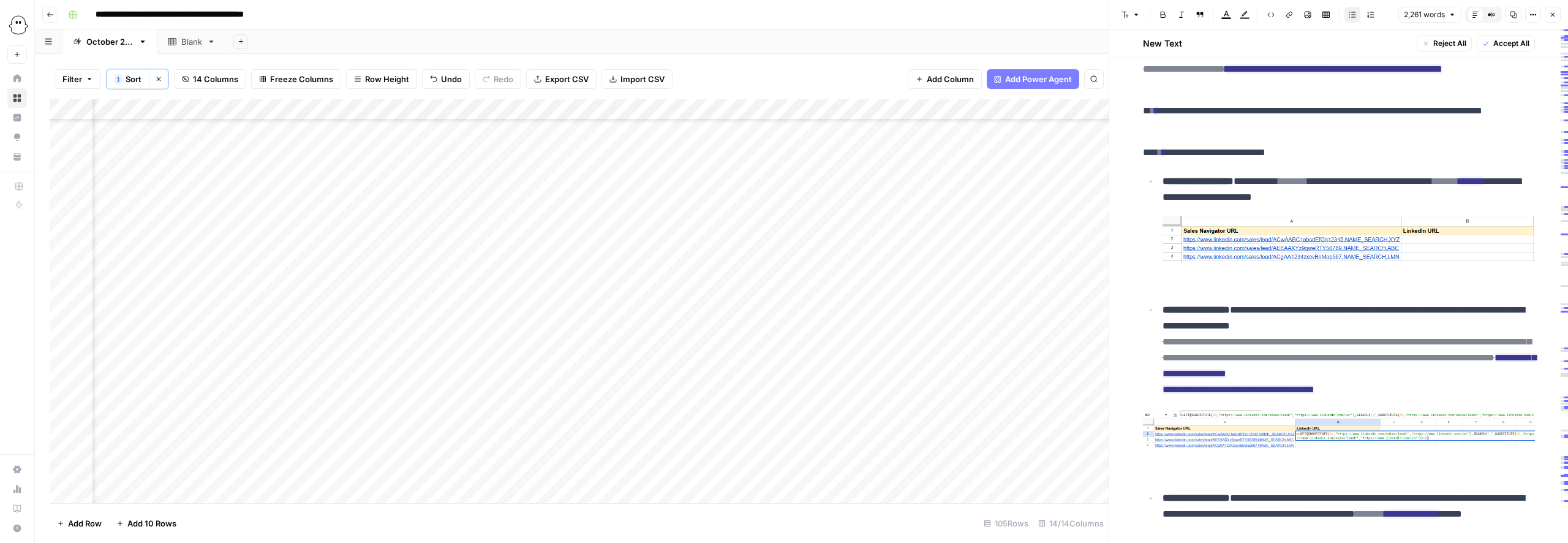
scroll to position [1586, 0]
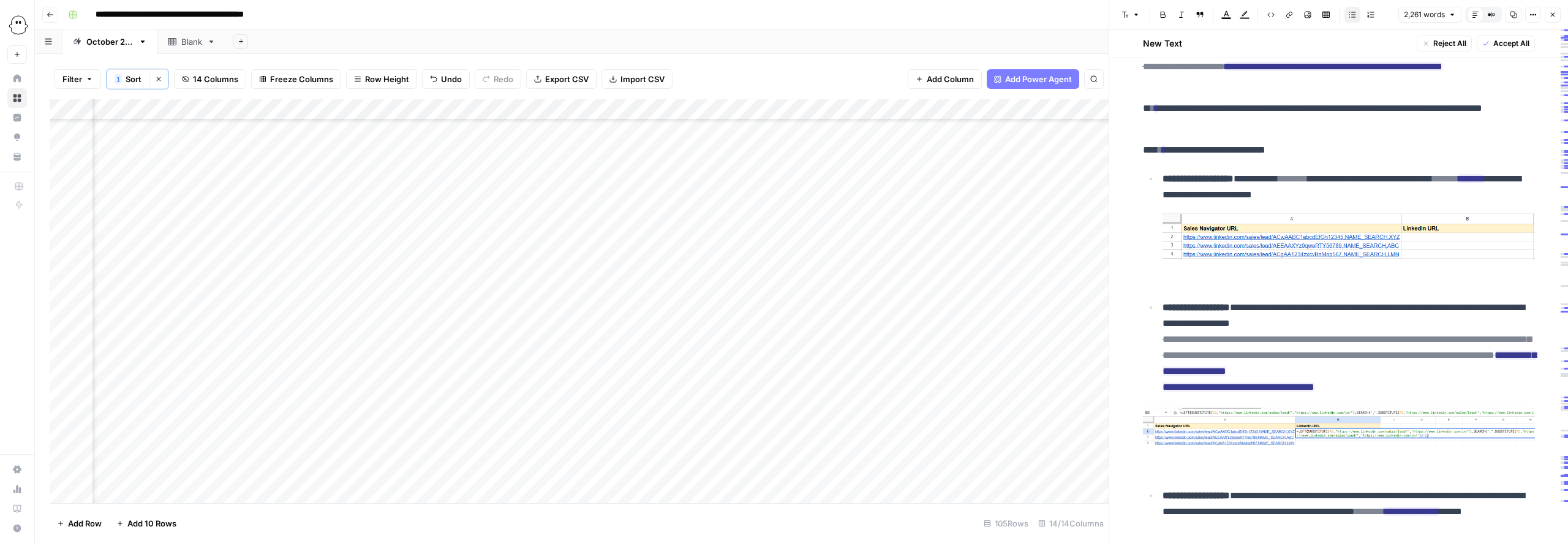
click at [1221, 261] on img at bounding box center [1348, 236] width 372 height 48
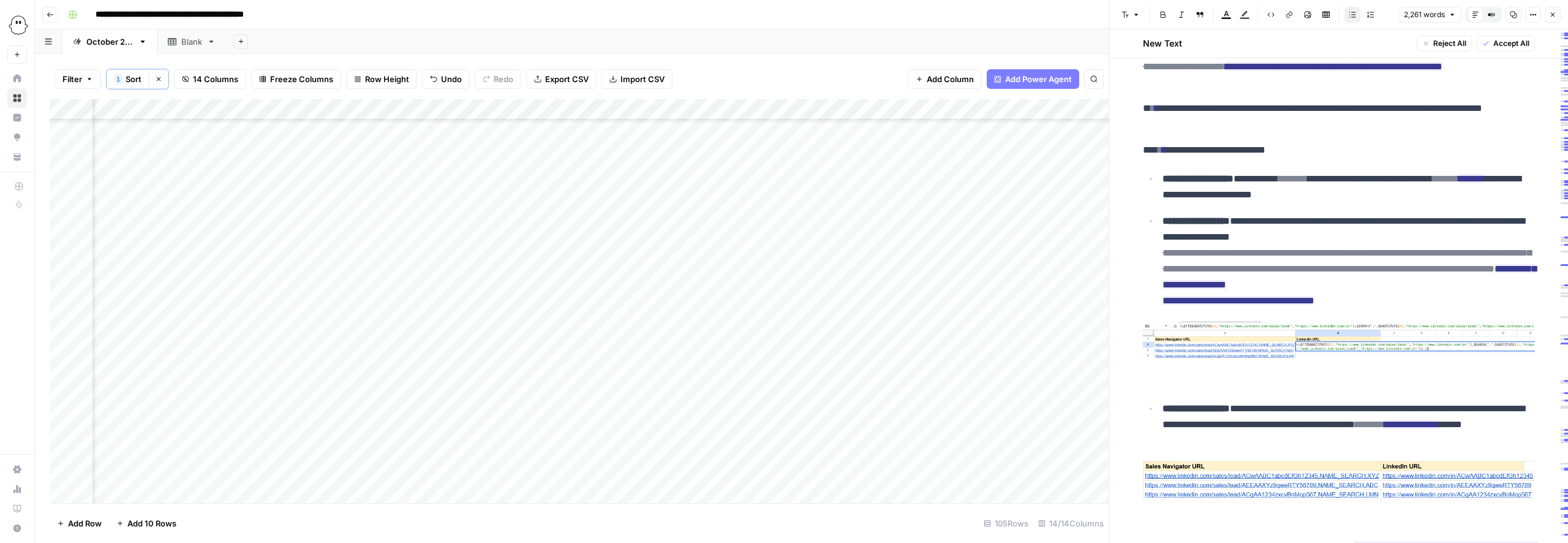
click at [1313, 358] on img at bounding box center [1339, 339] width 392 height 38
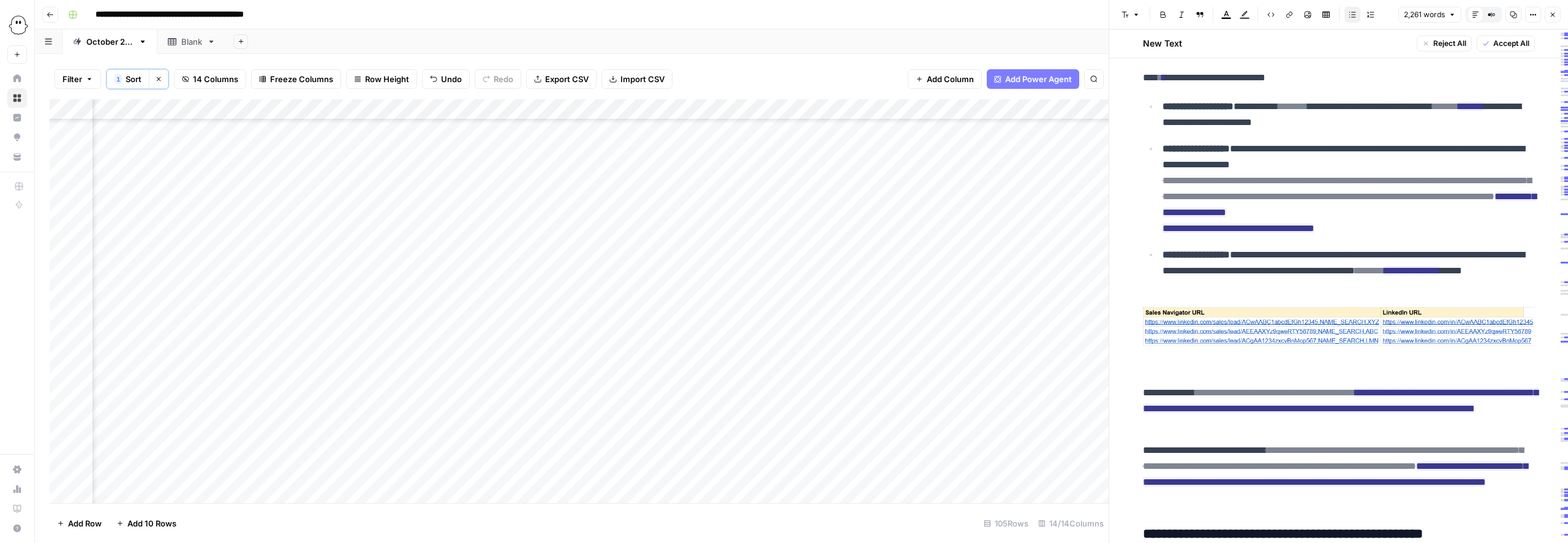
scroll to position [1677, 0]
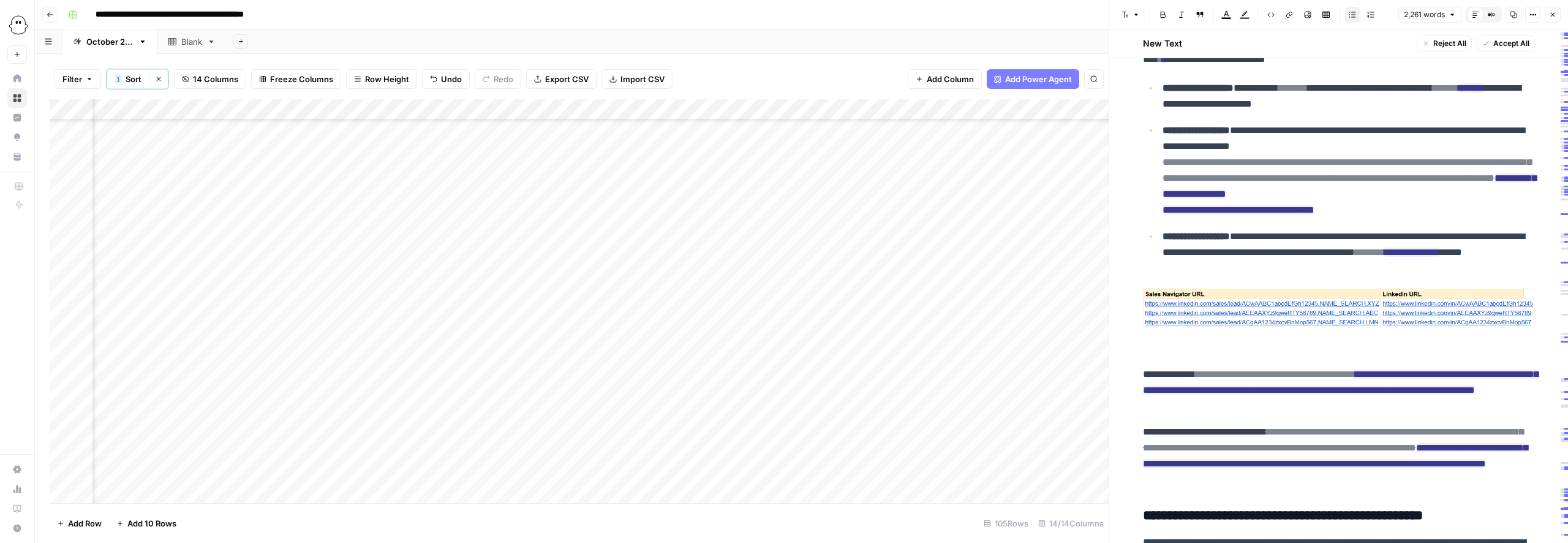
click at [1300, 327] on img at bounding box center [1339, 308] width 392 height 38
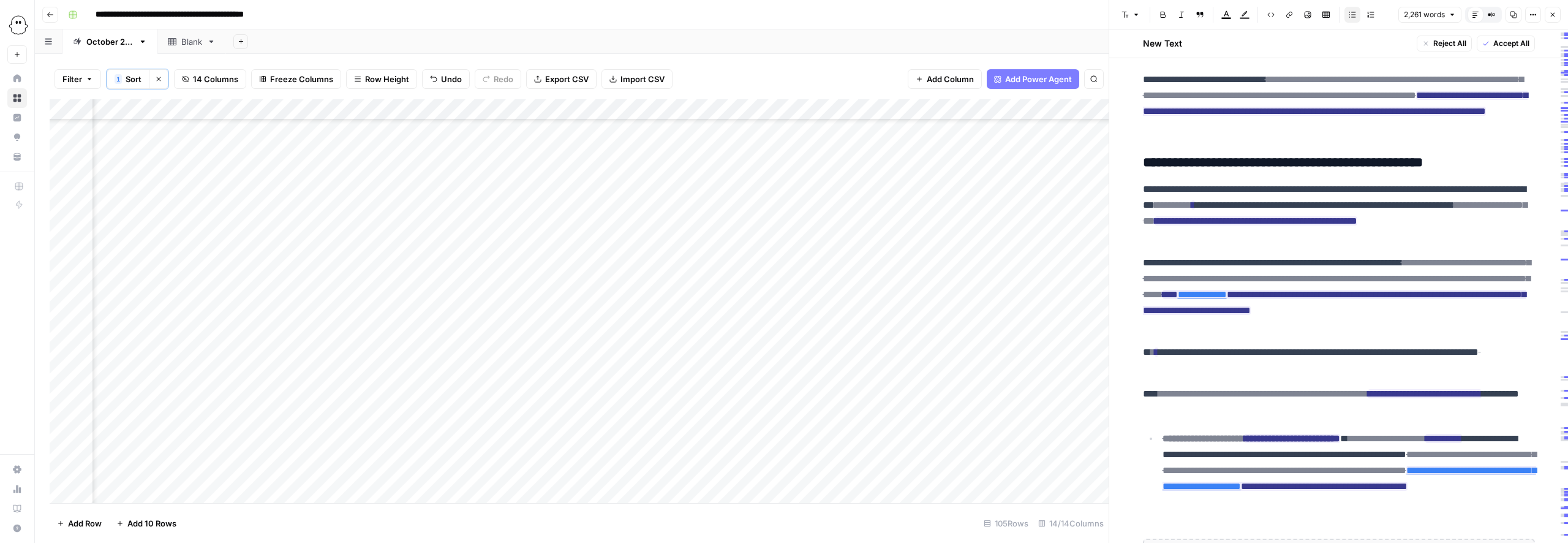
scroll to position [1963, 0]
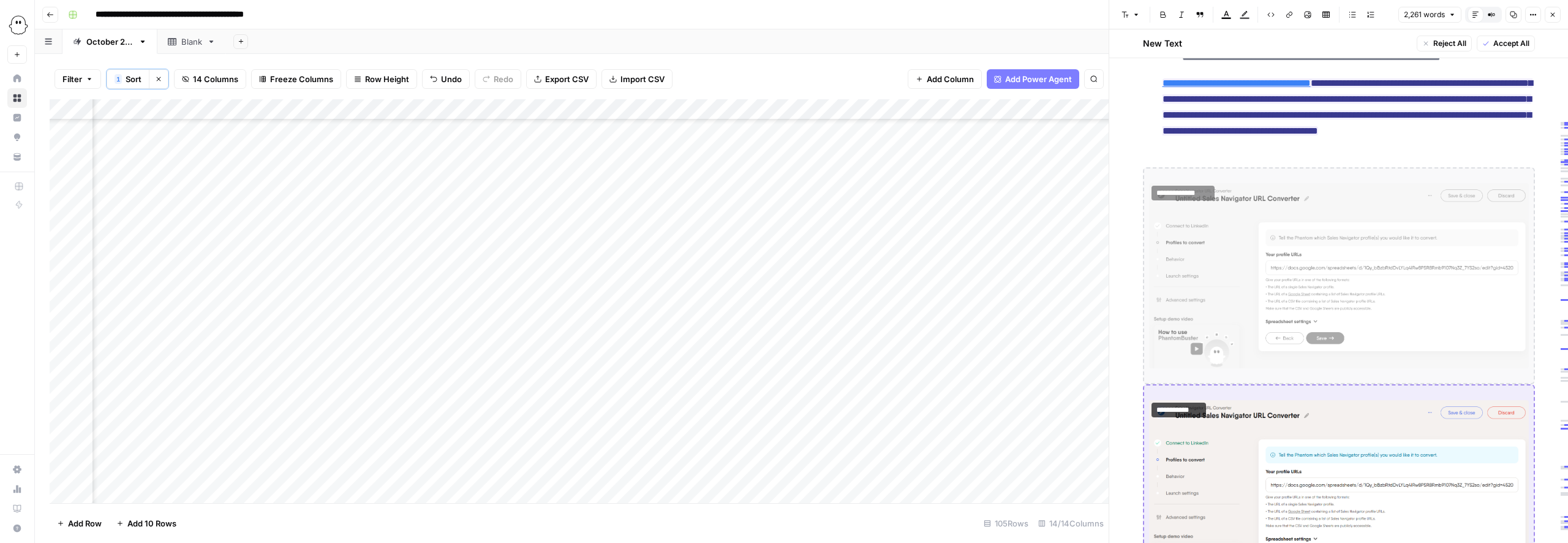
scroll to position [1289, 140]
click at [1551, 16] on icon "button" at bounding box center [1552, 15] width 7 height 7
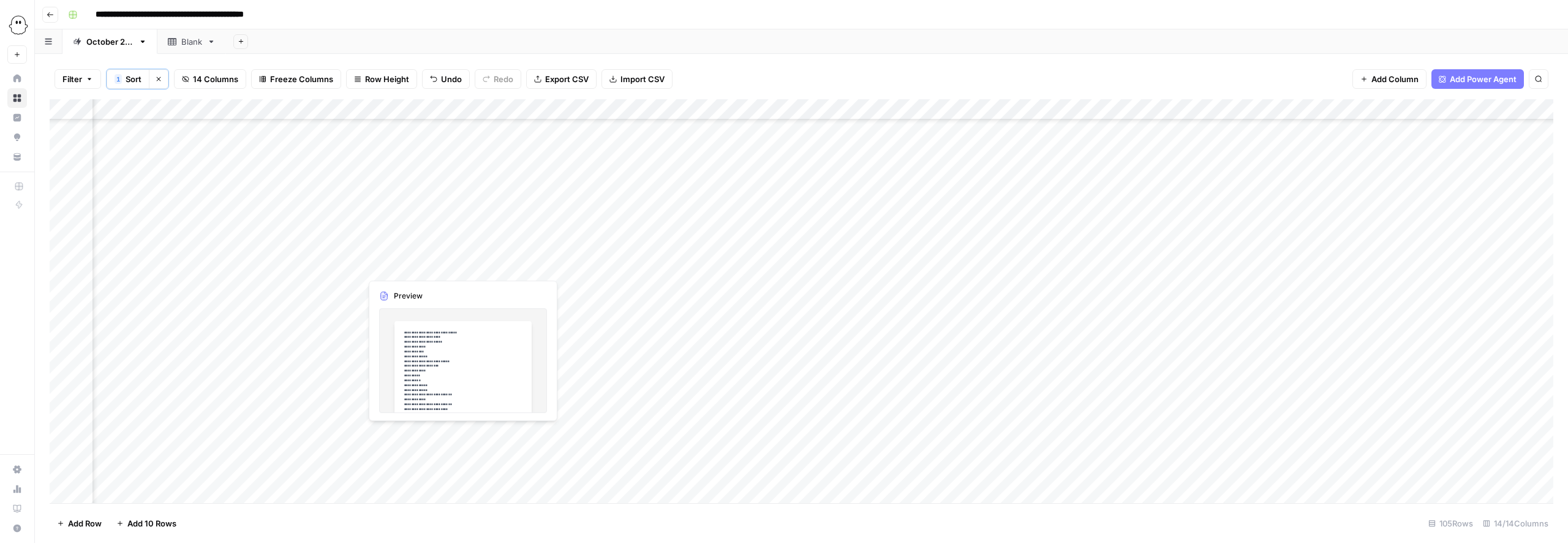
scroll to position [1057, 140]
click at [574, 109] on div "Add Column" at bounding box center [801, 301] width 1503 height 404
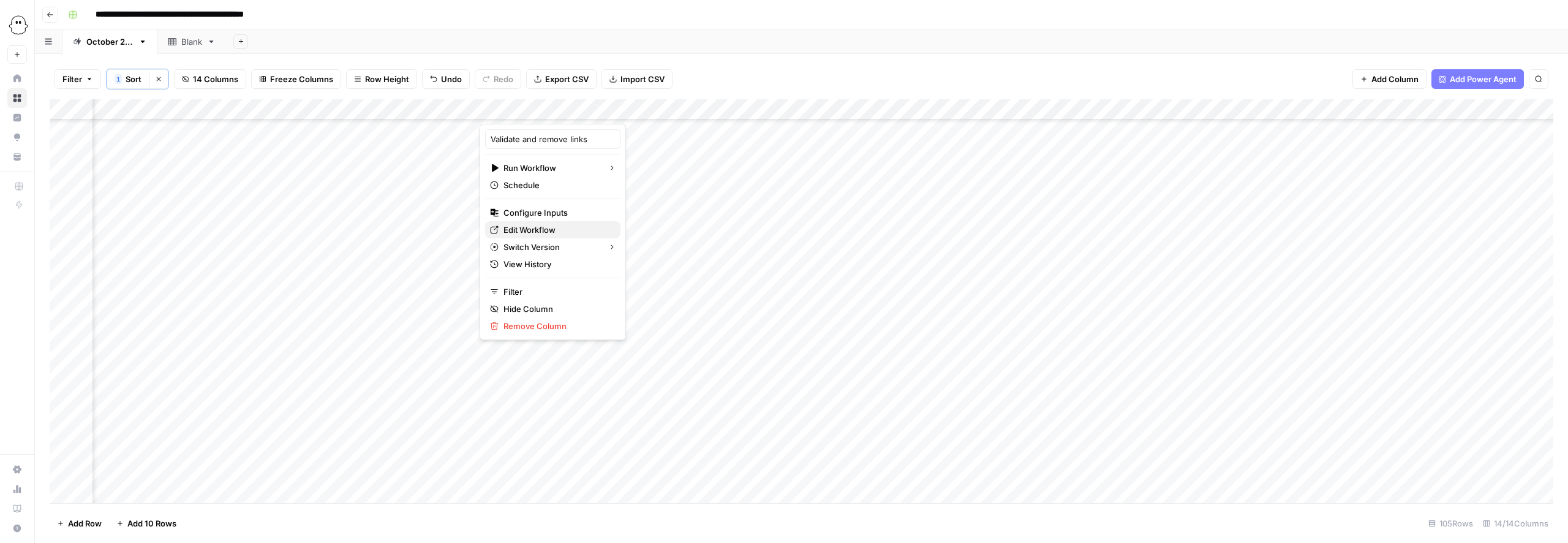
click at [556, 230] on span "Edit Workflow" at bounding box center [557, 230] width 107 height 13
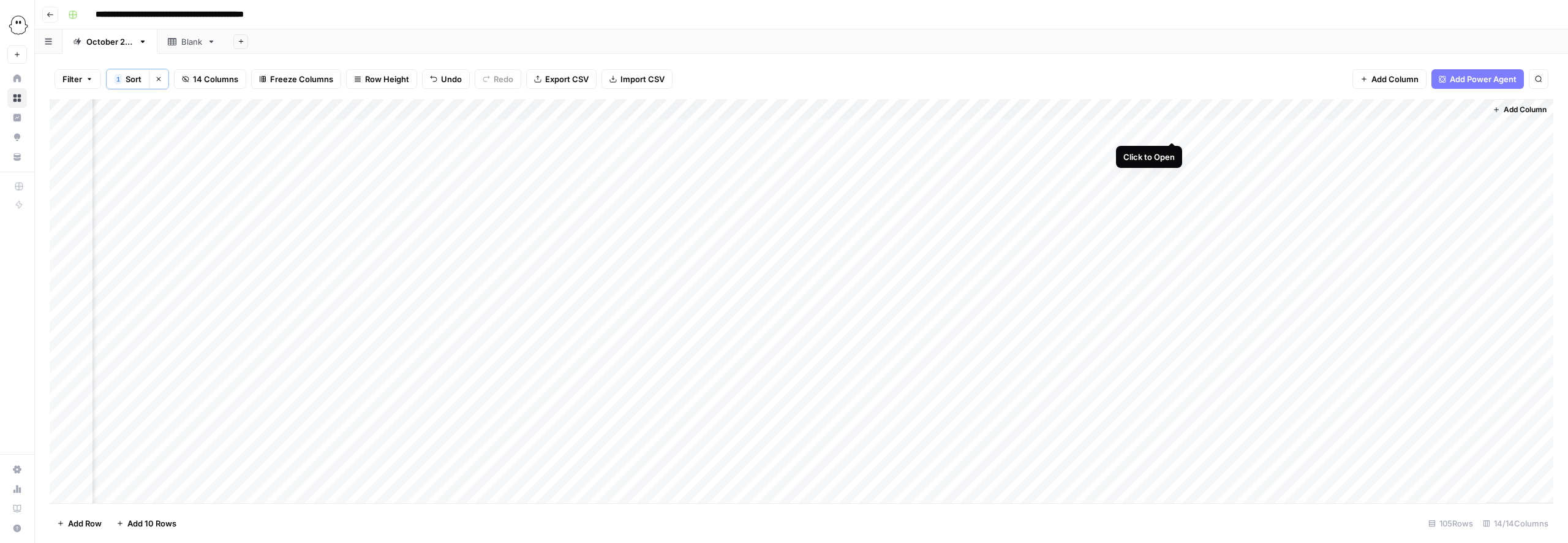
click at [1173, 129] on div "Add Column" at bounding box center [801, 301] width 1503 height 404
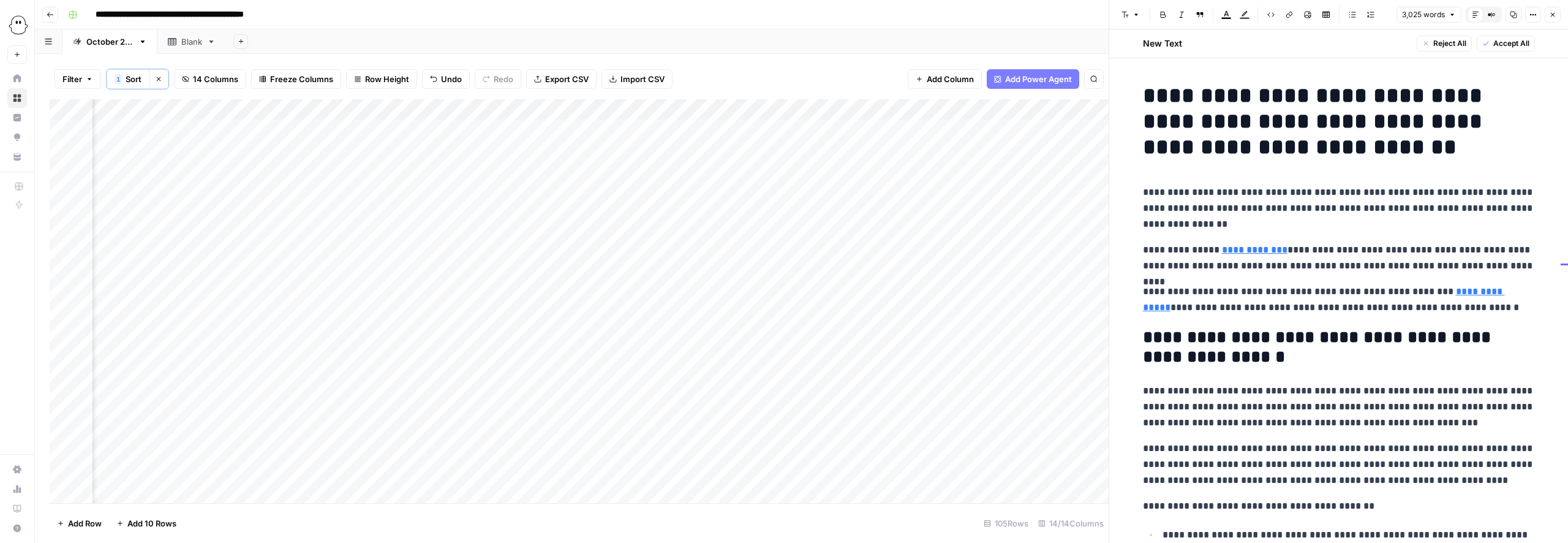
drag, startPoint x: 1551, startPoint y: 16, endPoint x: 1530, endPoint y: 60, distance: 48.8
click at [1551, 16] on icon "button" at bounding box center [1553, 15] width 4 height 4
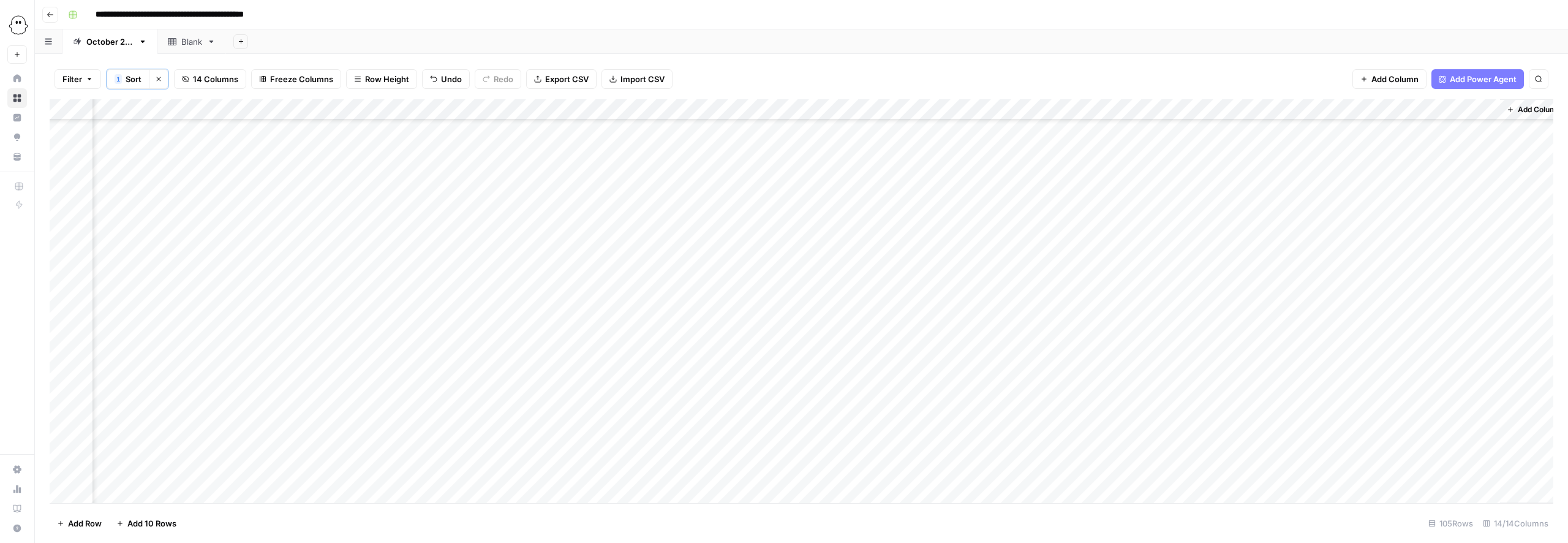
scroll to position [492, 209]
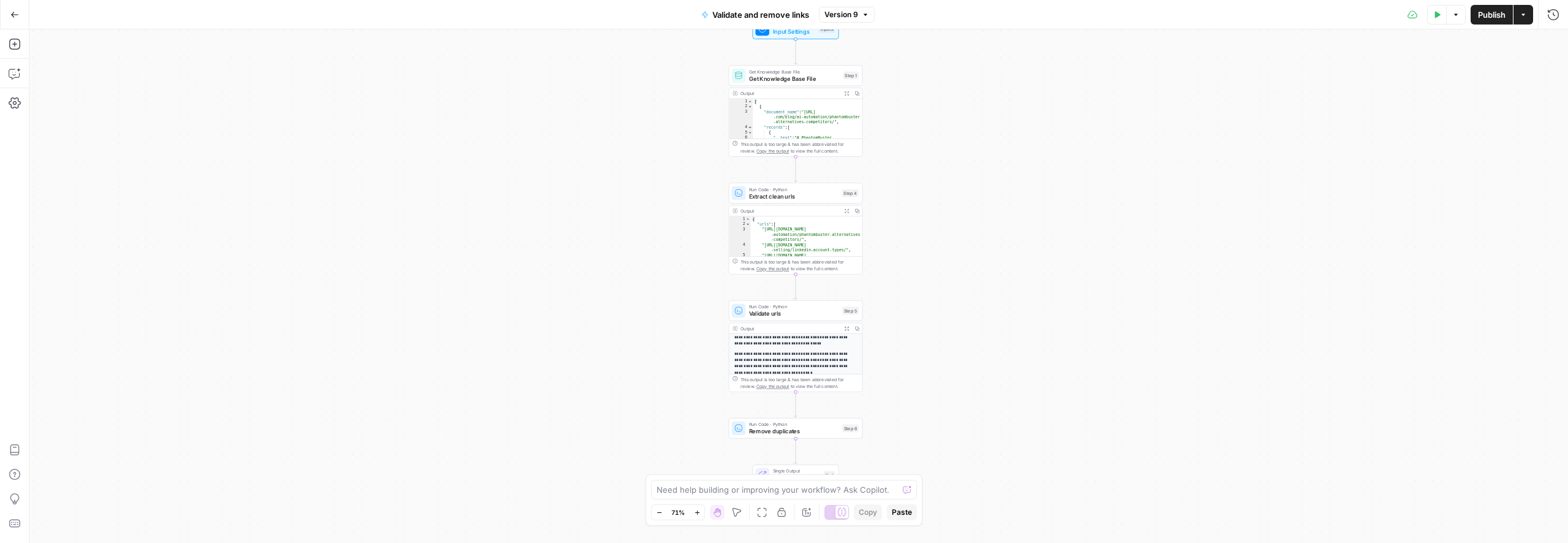
scroll to position [38, 0]
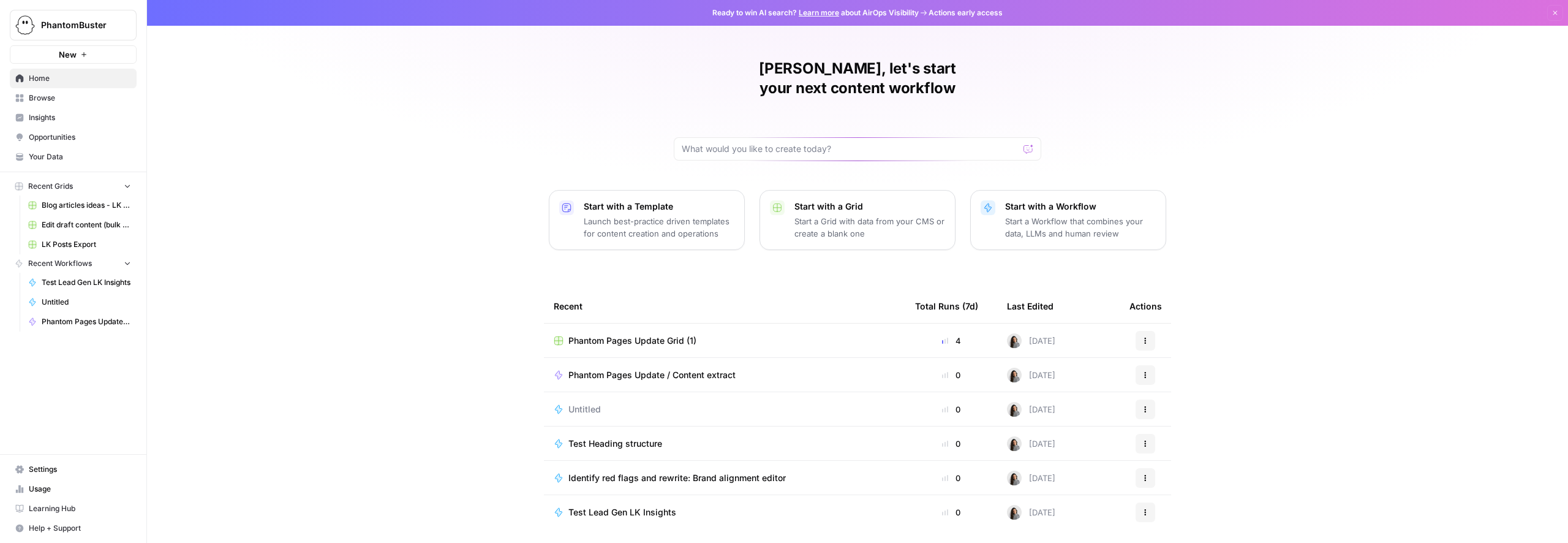
click at [637, 369] on span "Phantom Pages Update / Content extract" at bounding box center [652, 375] width 167 height 13
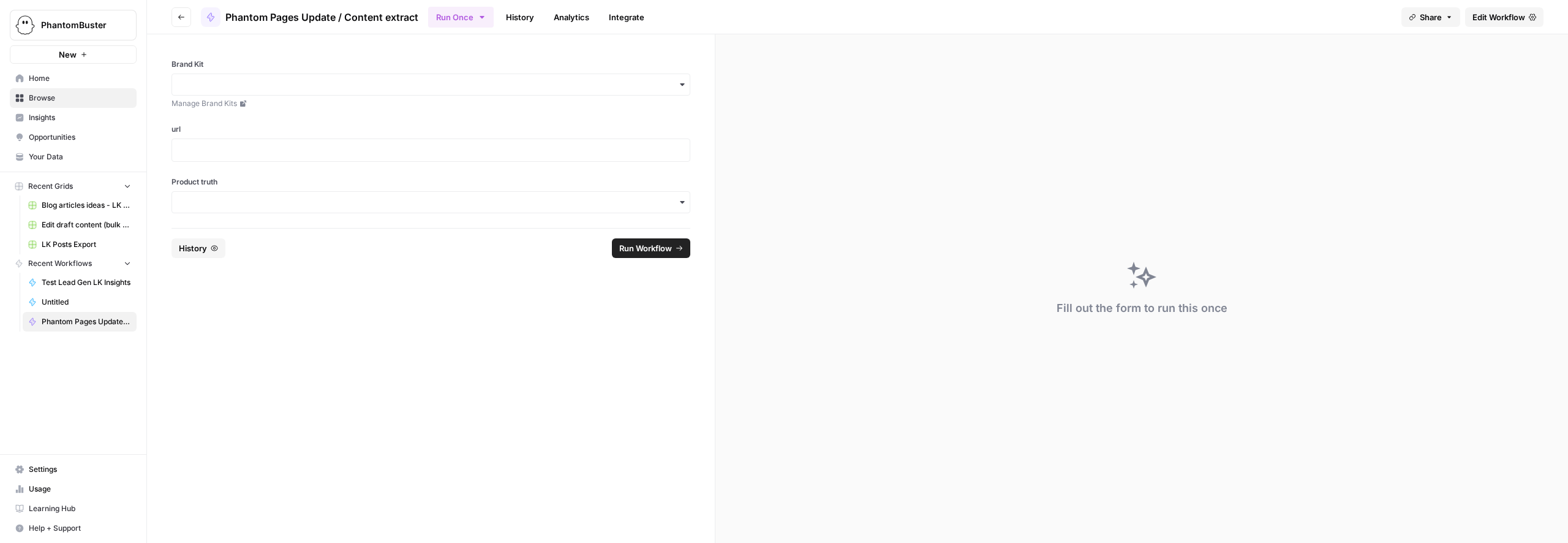
click at [1499, 16] on span "Edit Workflow" at bounding box center [1499, 17] width 53 height 13
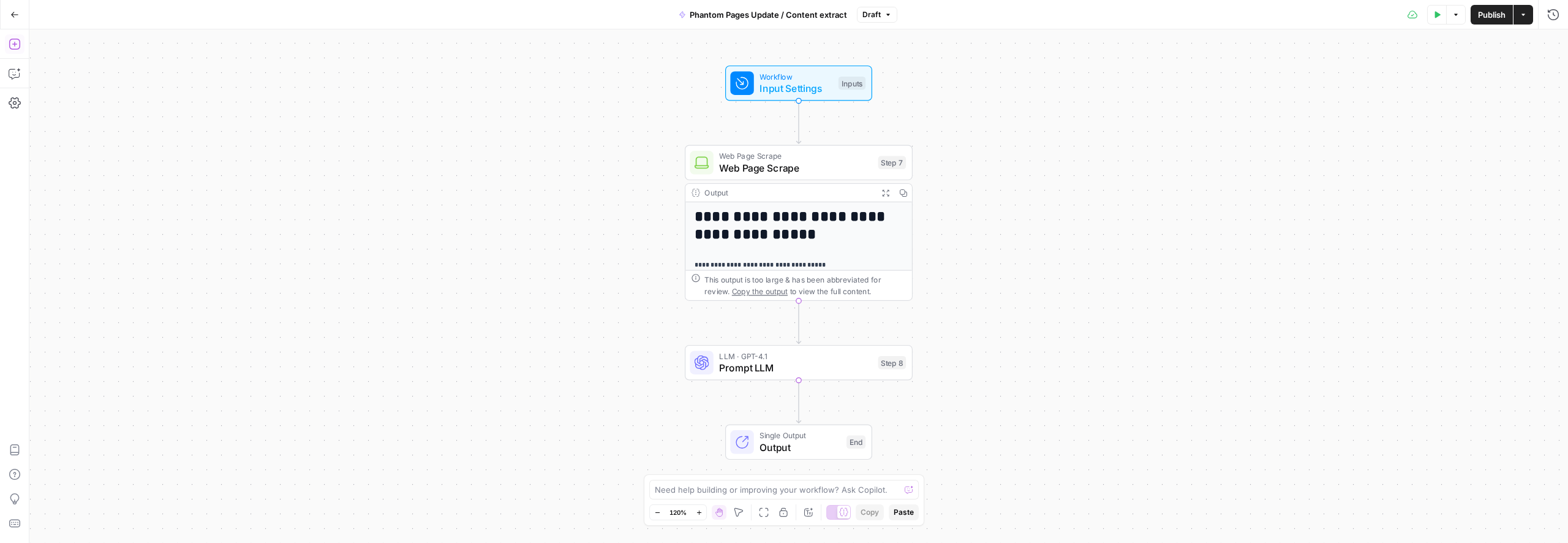
click at [13, 42] on icon "button" at bounding box center [15, 44] width 13 height 13
